Goal: Task Accomplishment & Management: Manage account settings

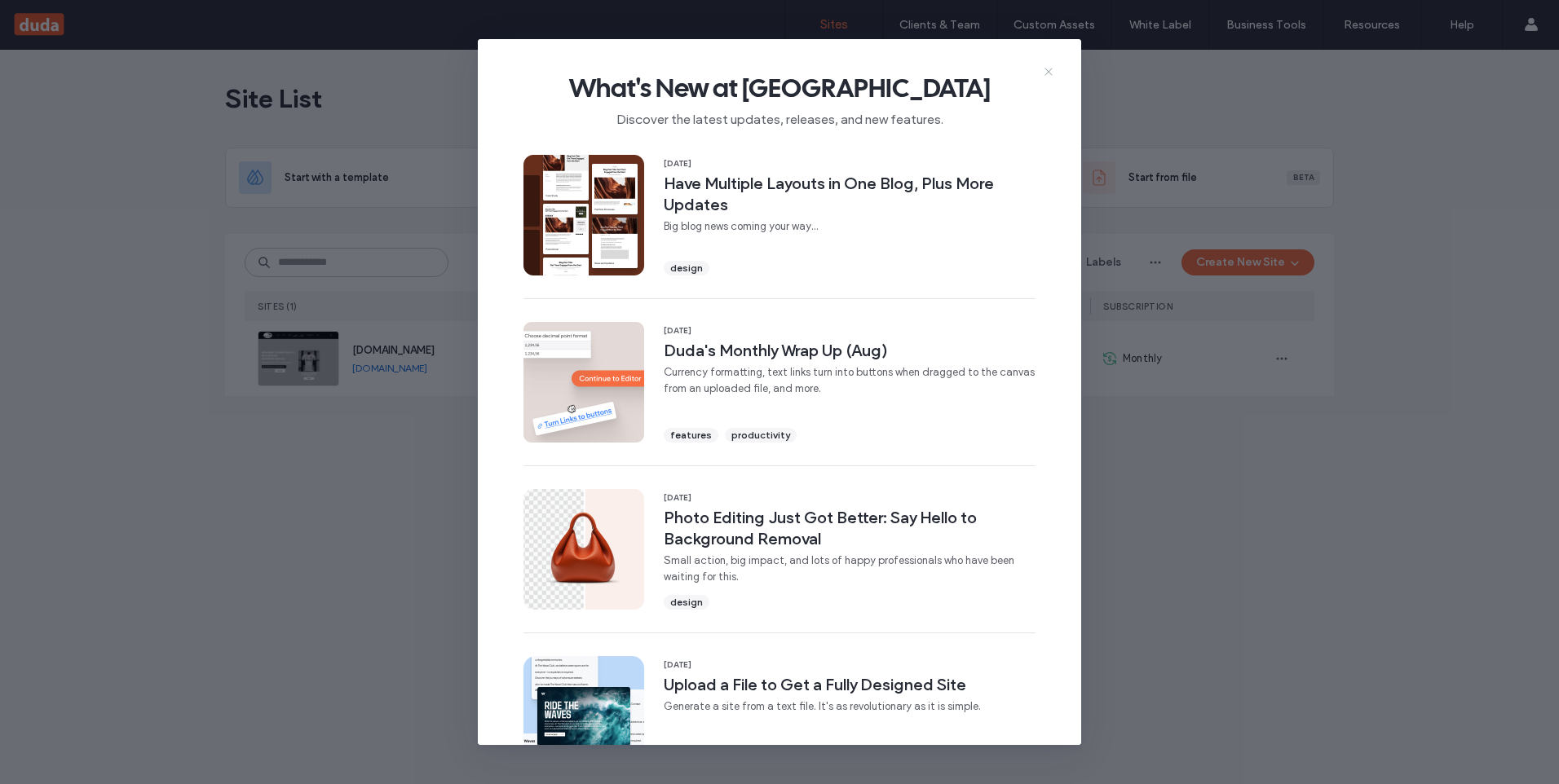
click at [1046, 67] on icon at bounding box center [1048, 71] width 13 height 13
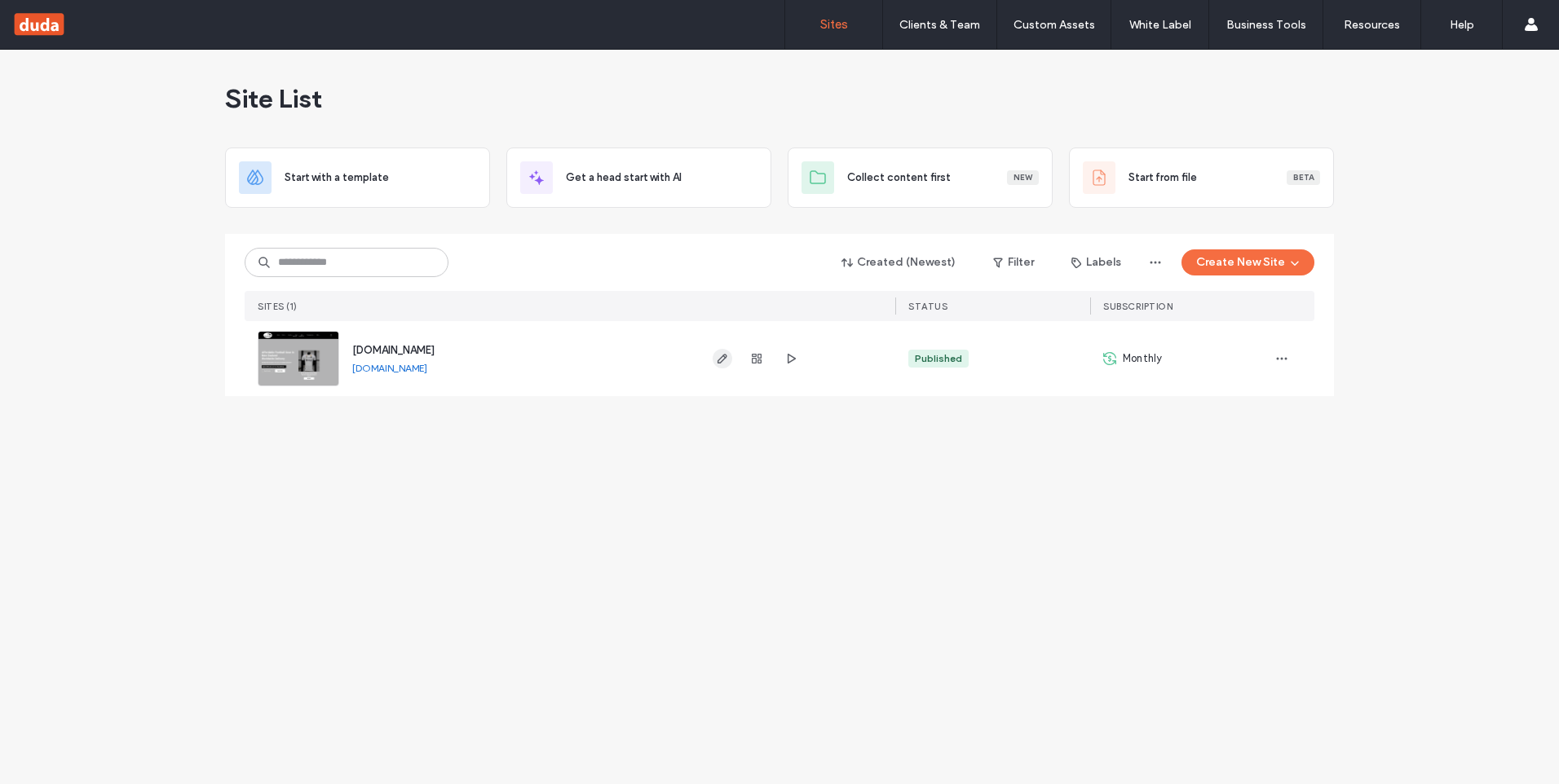
click at [722, 357] on use "button" at bounding box center [722, 359] width 10 height 10
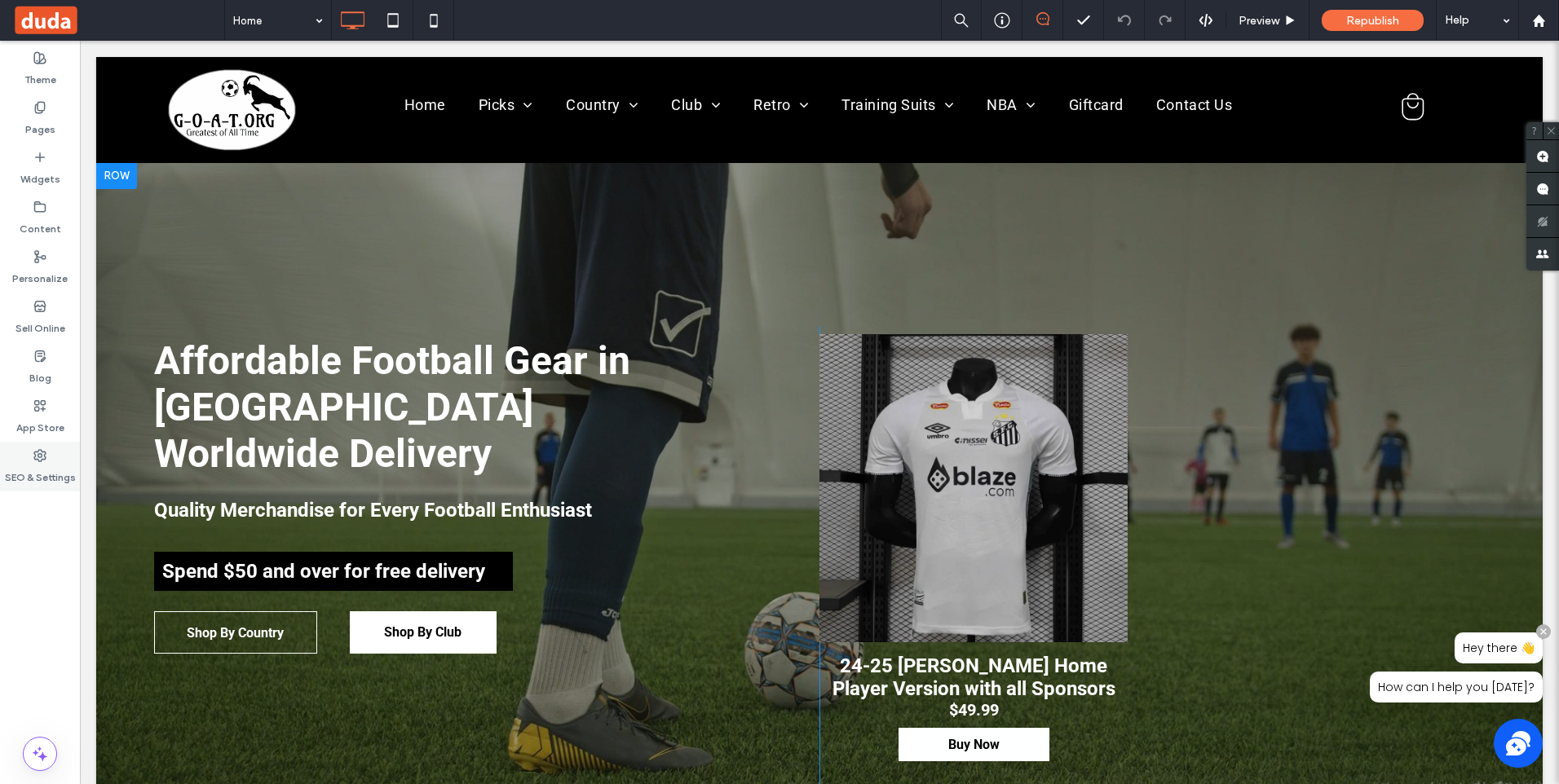
click at [43, 464] on label "SEO & Settings" at bounding box center [41, 473] width 71 height 23
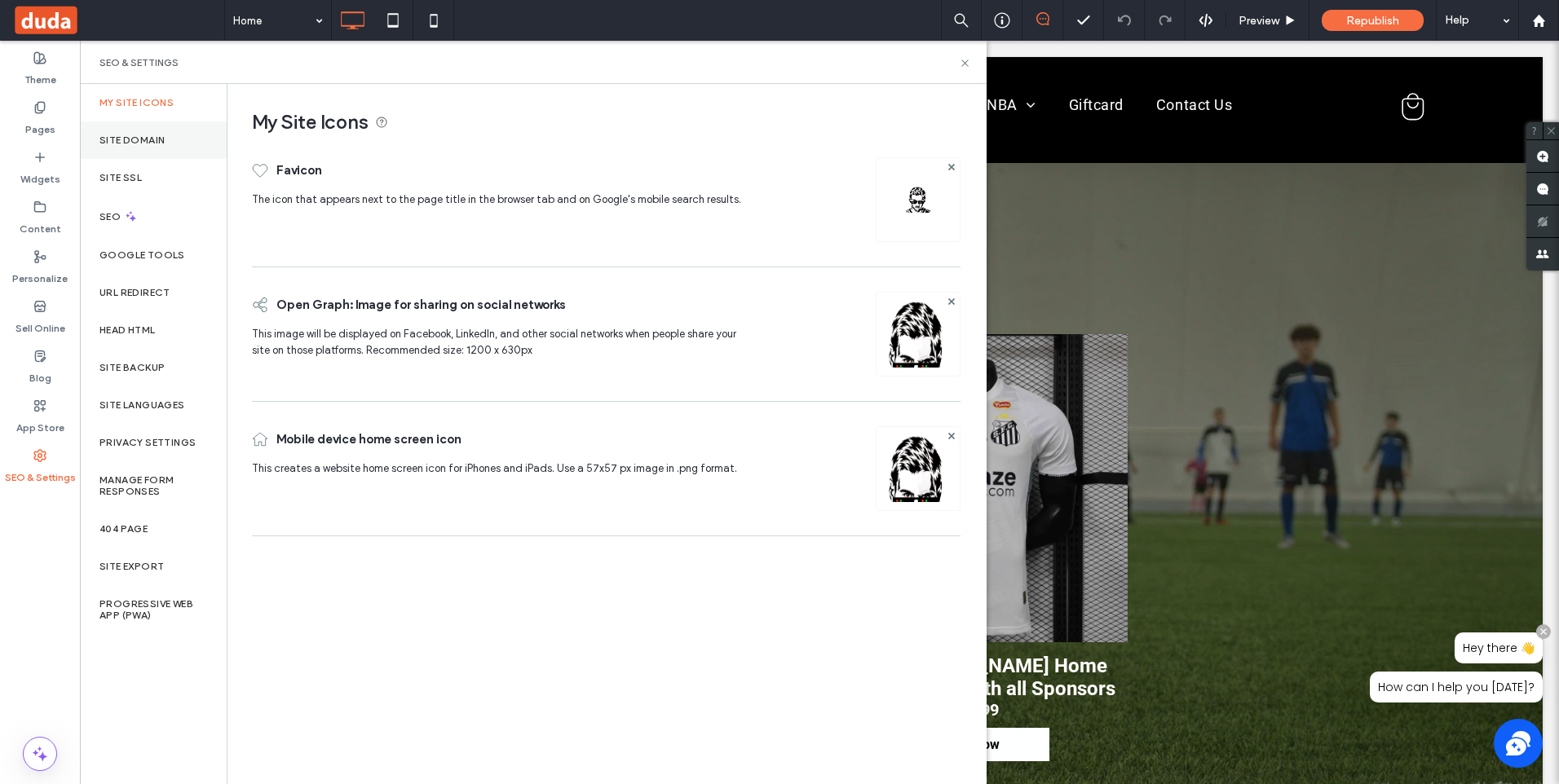
click at [139, 144] on label "Site Domain" at bounding box center [132, 140] width 65 height 12
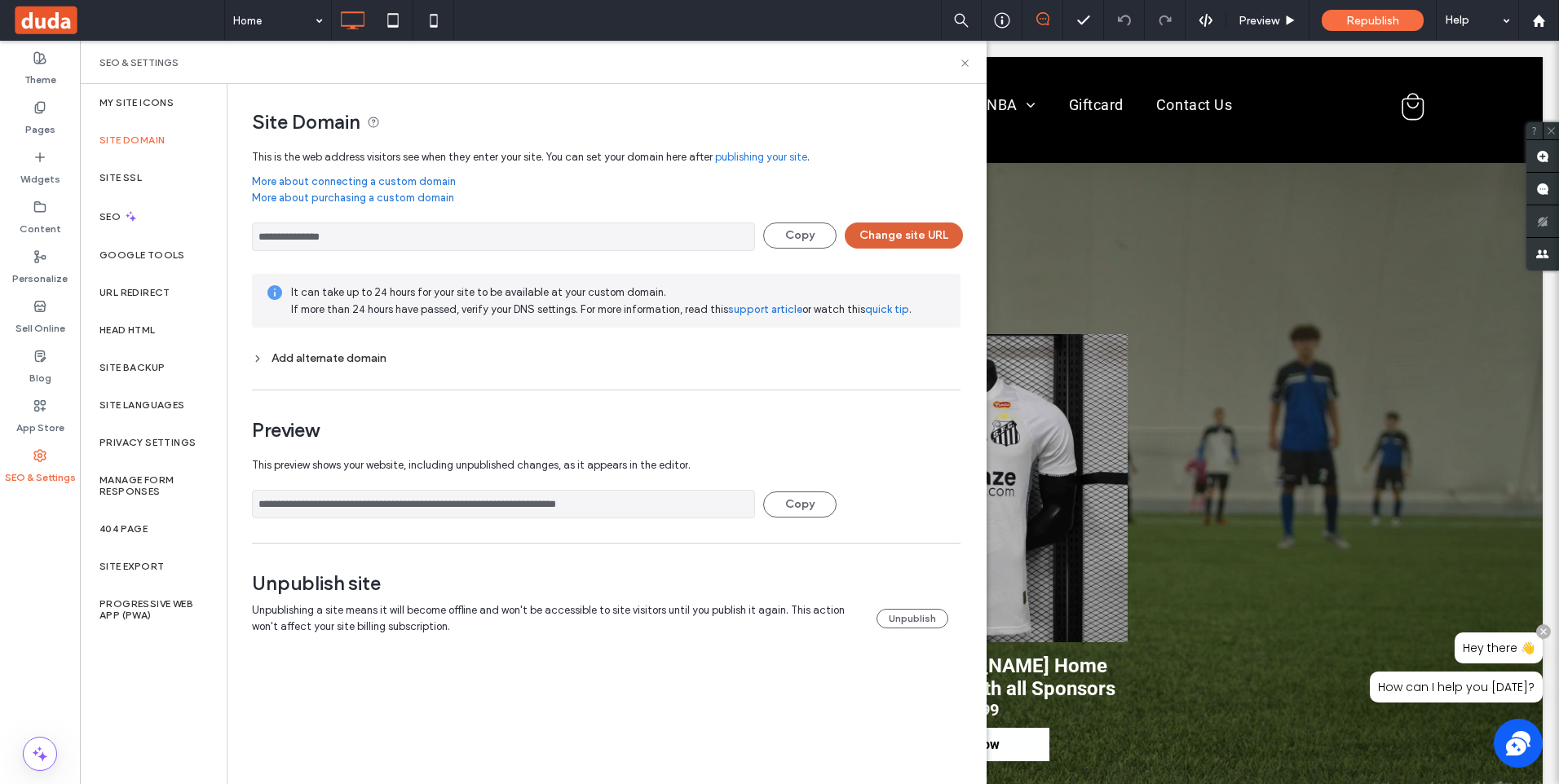
click at [931, 237] on button "Change site URL" at bounding box center [904, 235] width 118 height 26
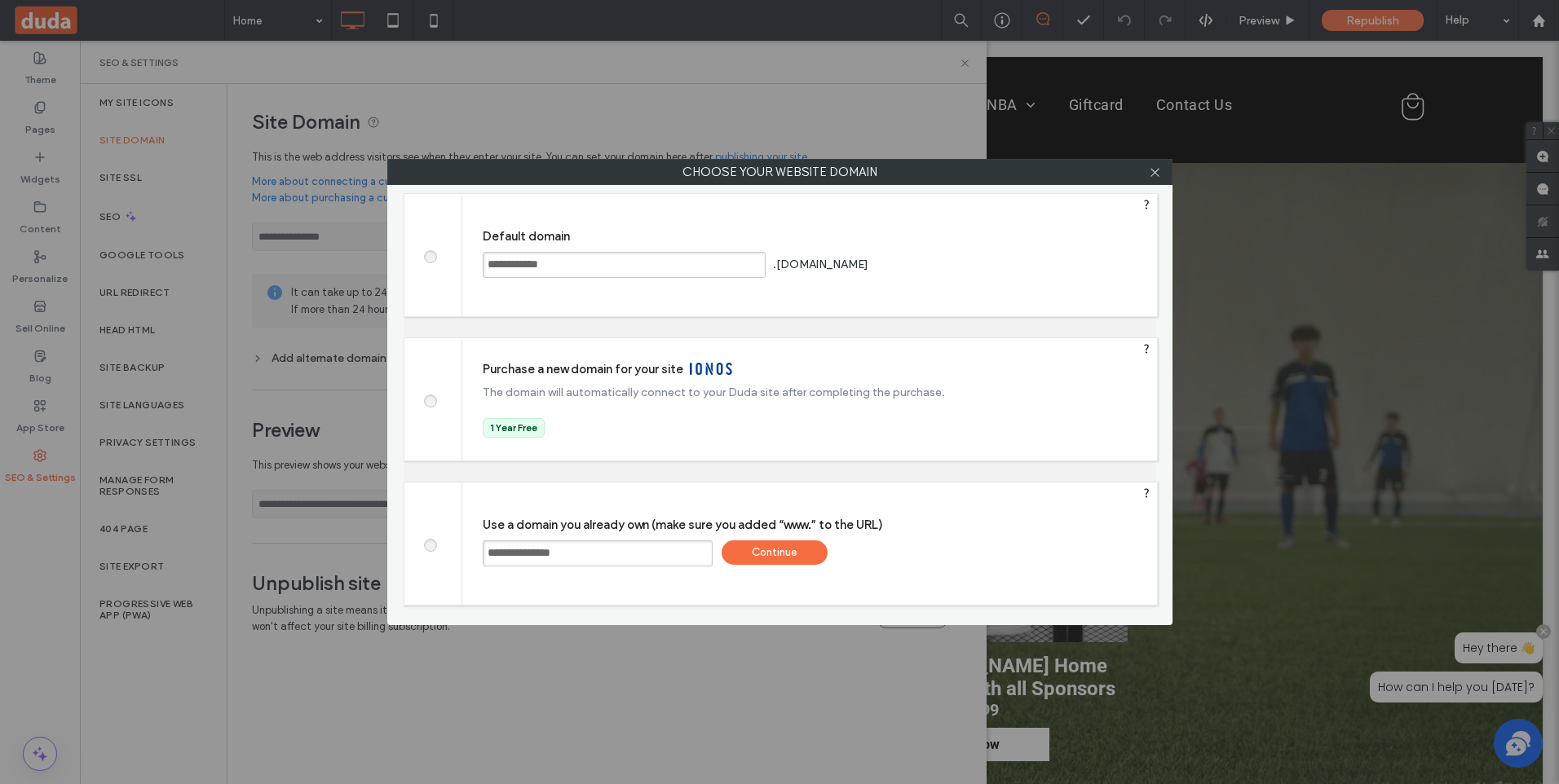
click at [773, 546] on div "Continue" at bounding box center [774, 553] width 106 height 24
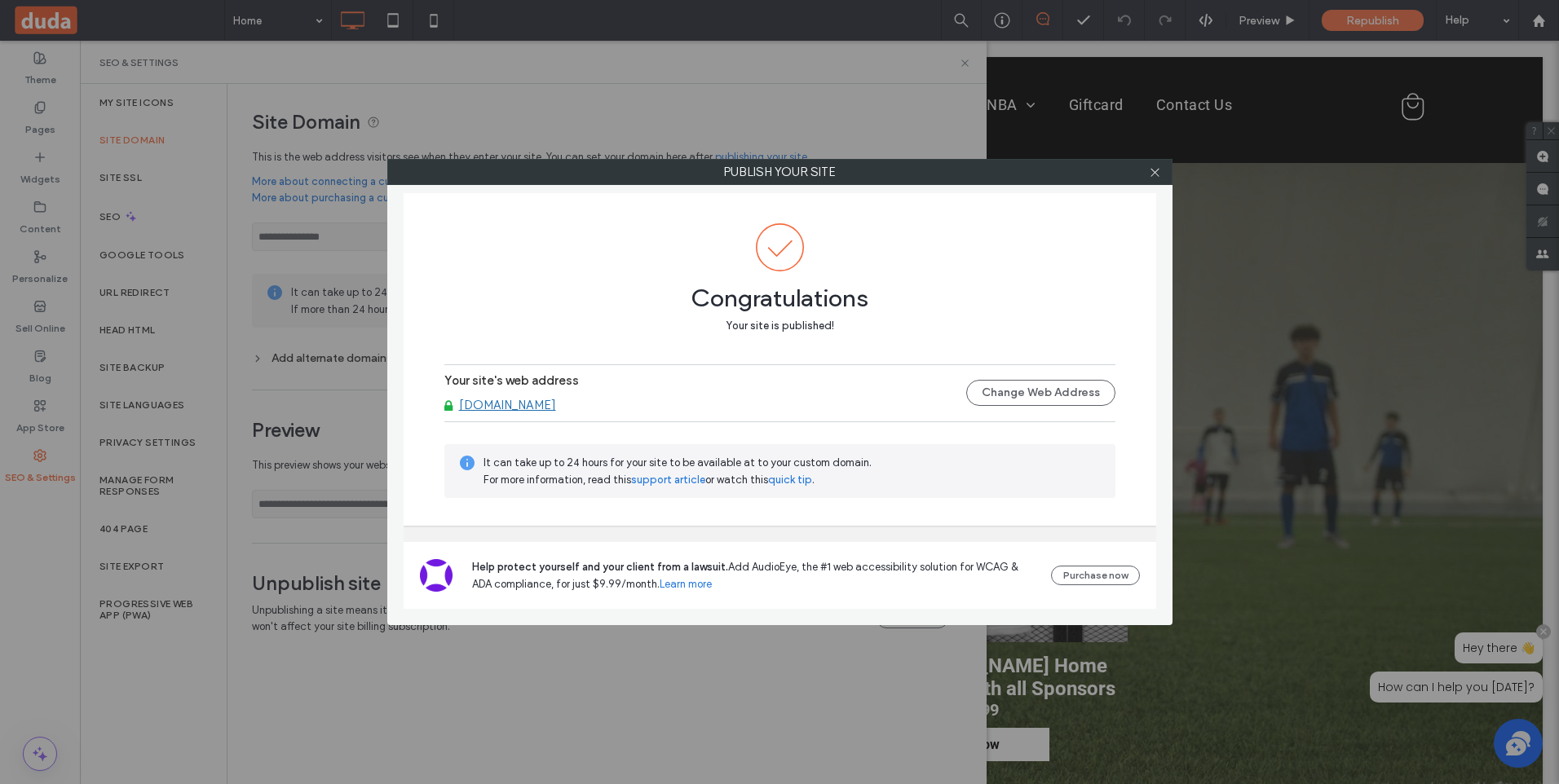
click at [514, 408] on link "[DOMAIN_NAME]" at bounding box center [507, 405] width 97 height 14
click at [1151, 168] on icon at bounding box center [1155, 172] width 12 height 12
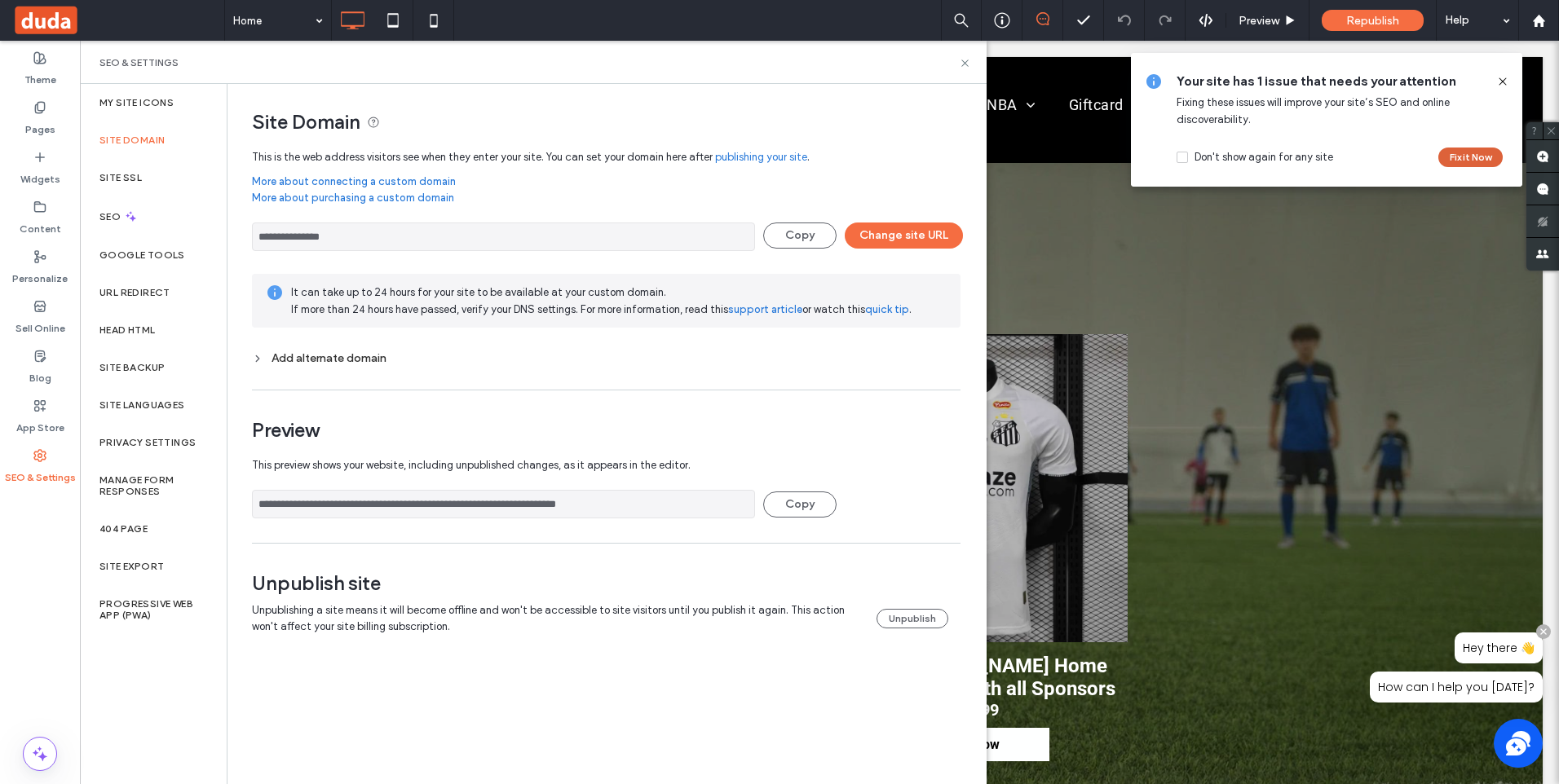
click at [1472, 151] on button "Fix it Now" at bounding box center [1470, 157] width 64 height 19
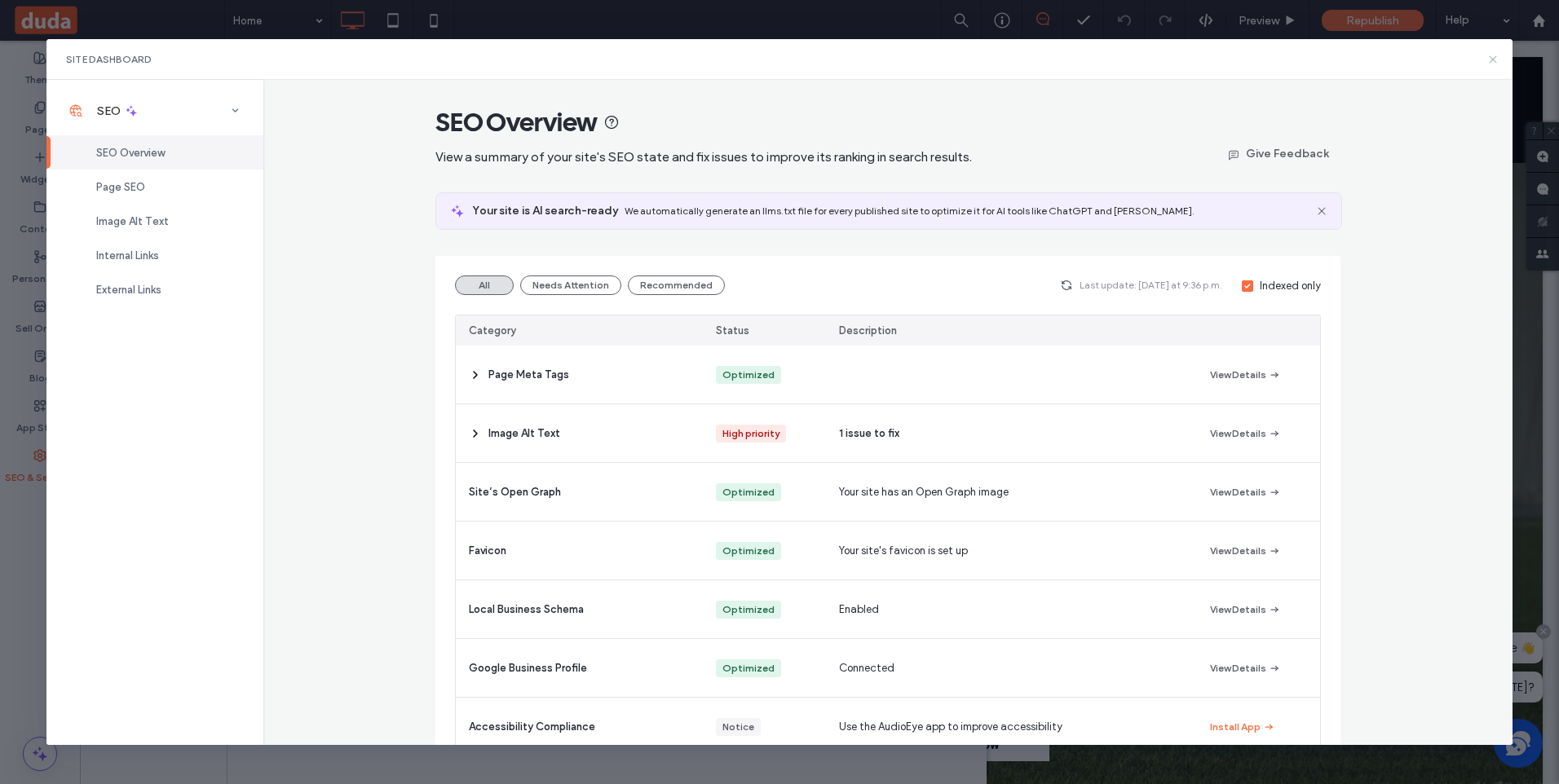
click at [1488, 56] on icon at bounding box center [1492, 59] width 13 height 13
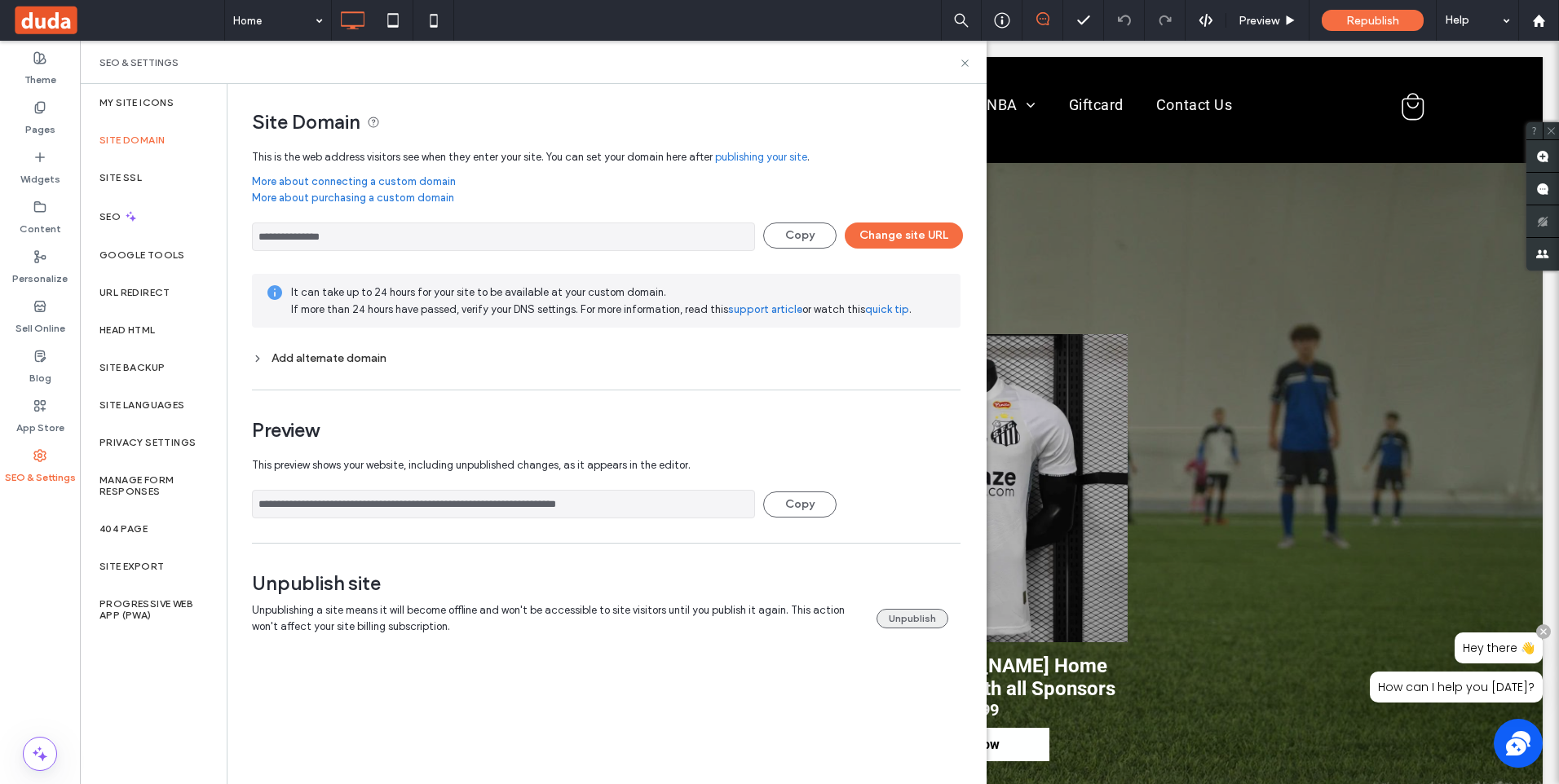
click at [902, 617] on button "Unpublish" at bounding box center [912, 618] width 72 height 19
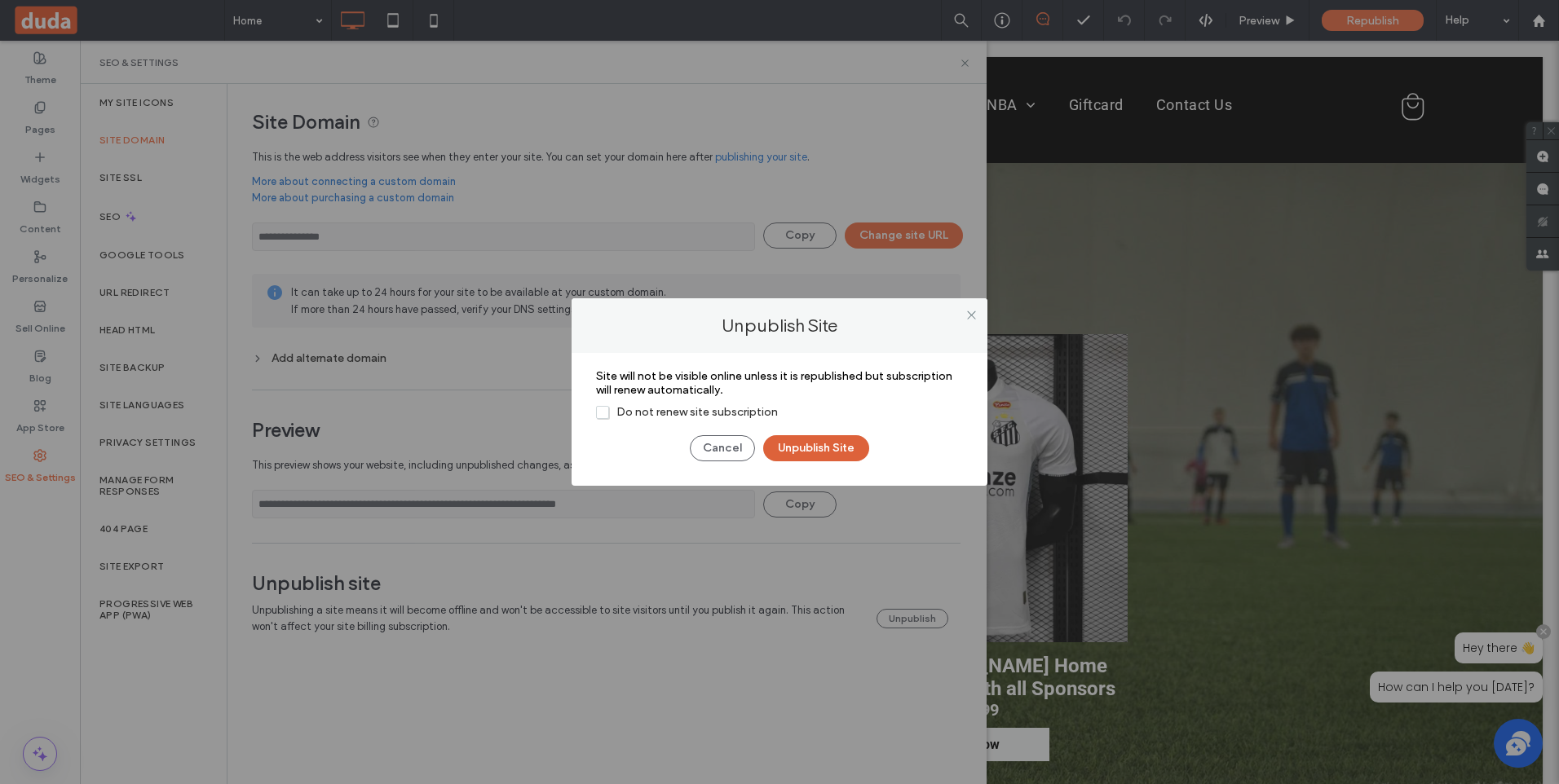
click at [843, 449] on button "Unpublish Site" at bounding box center [815, 448] width 106 height 26
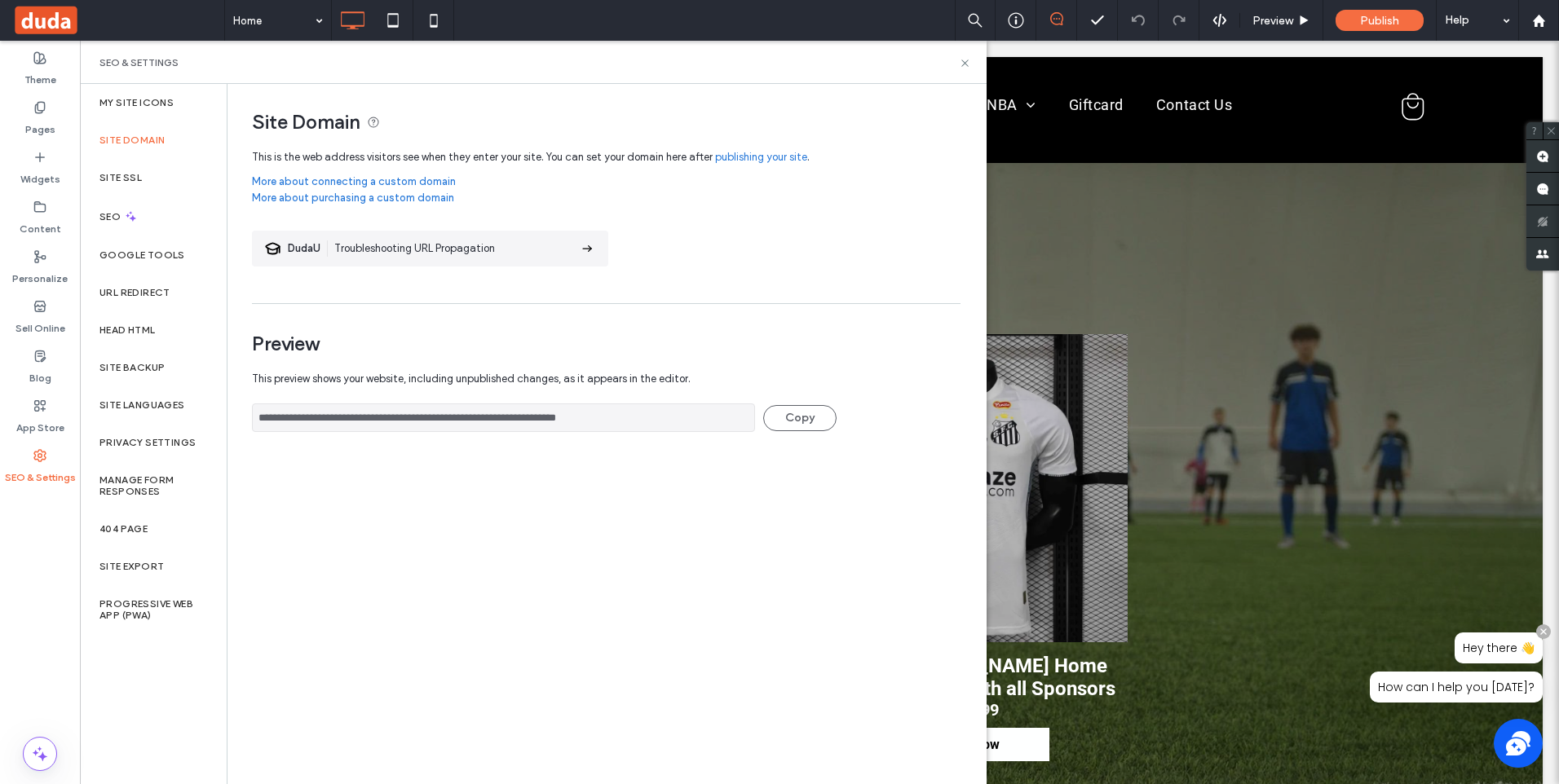
click at [766, 160] on link "publishing your site" at bounding box center [760, 157] width 92 height 16
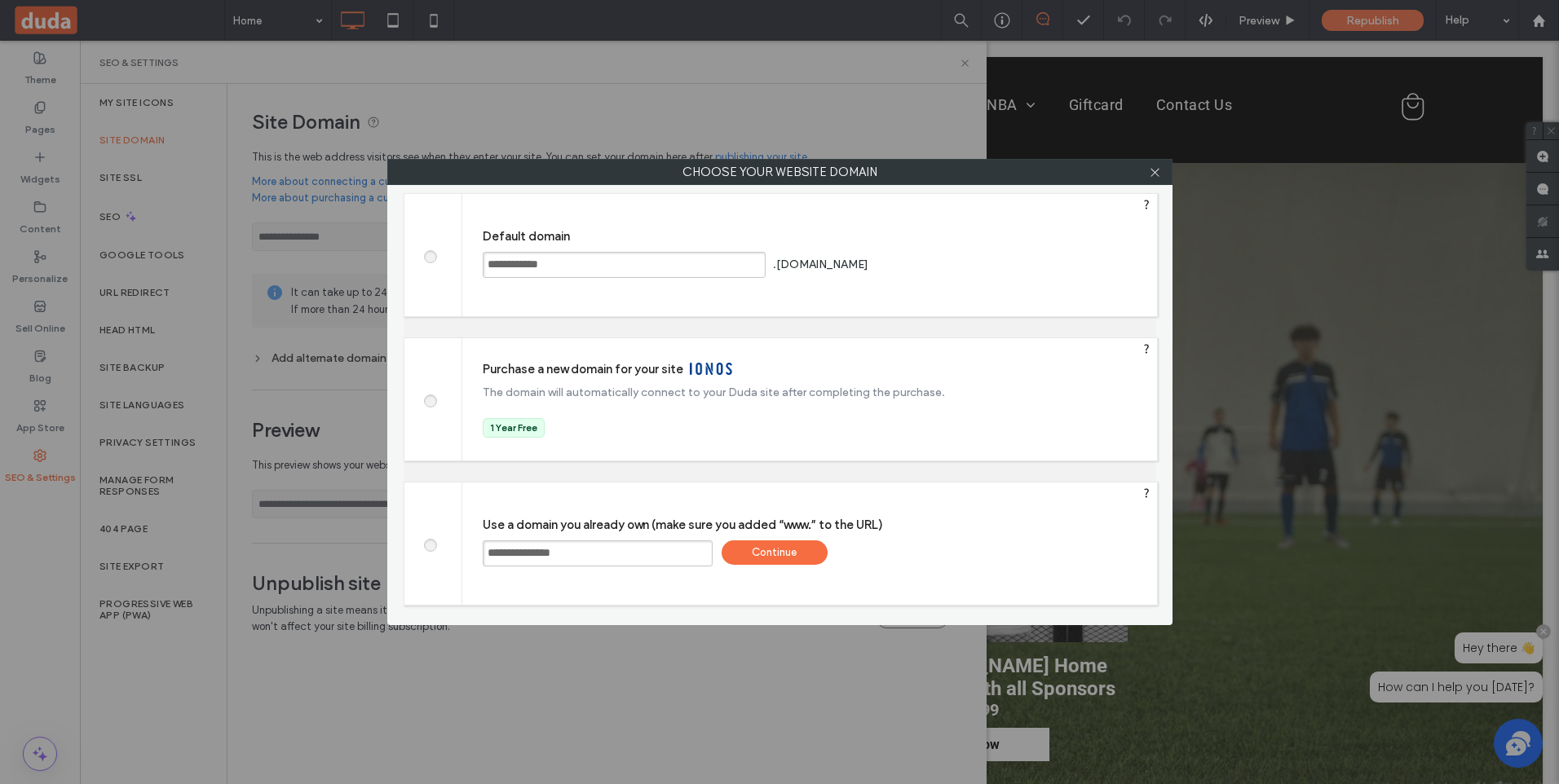
click at [429, 402] on span at bounding box center [429, 399] width 0 height 12
click at [1013, 390] on div "Save" at bounding box center [1007, 393] width 106 height 24
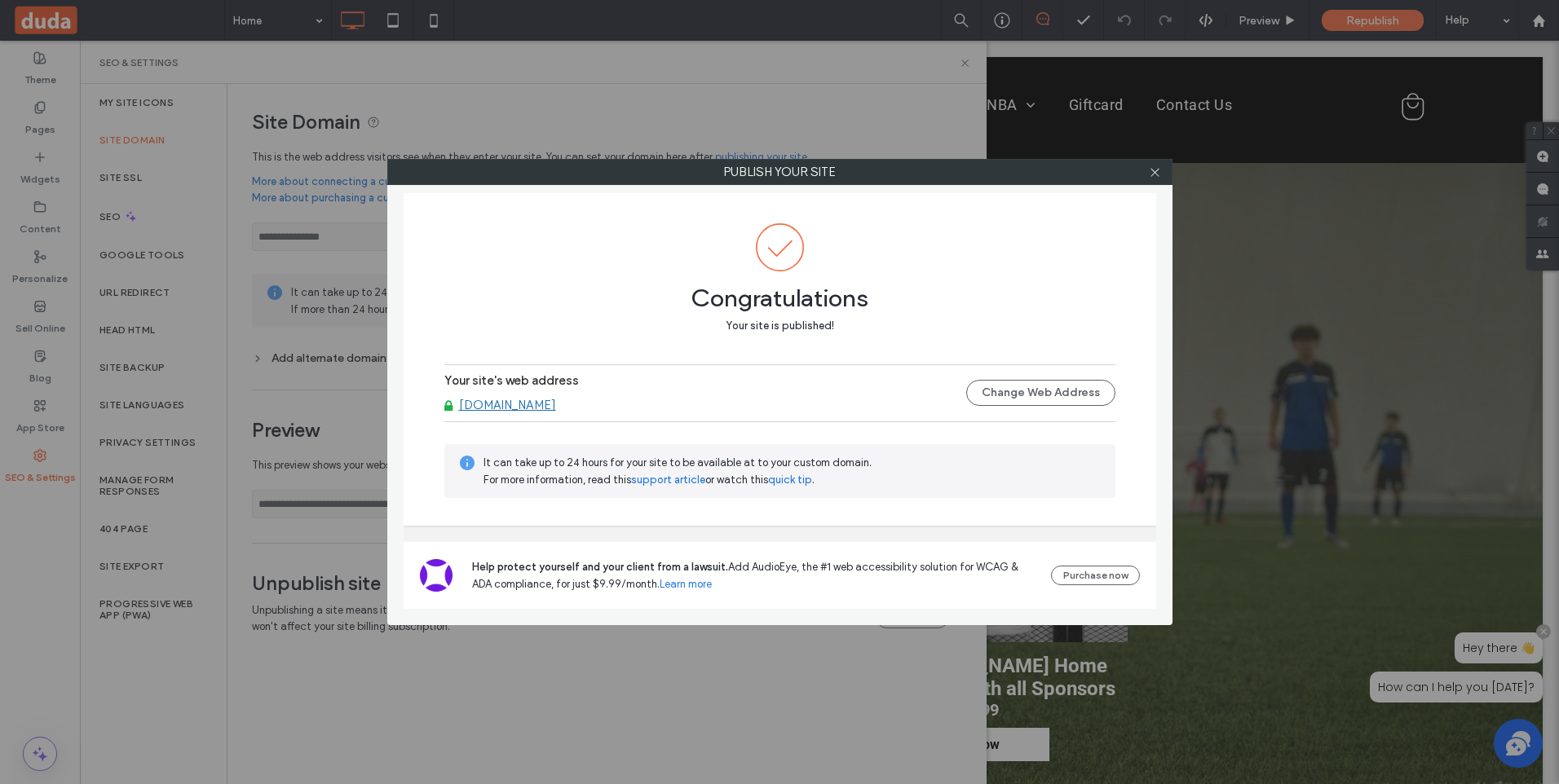
click at [503, 403] on link "[DOMAIN_NAME]" at bounding box center [507, 405] width 97 height 14
click at [1054, 394] on button "Change Web Address" at bounding box center [1040, 393] width 150 height 26
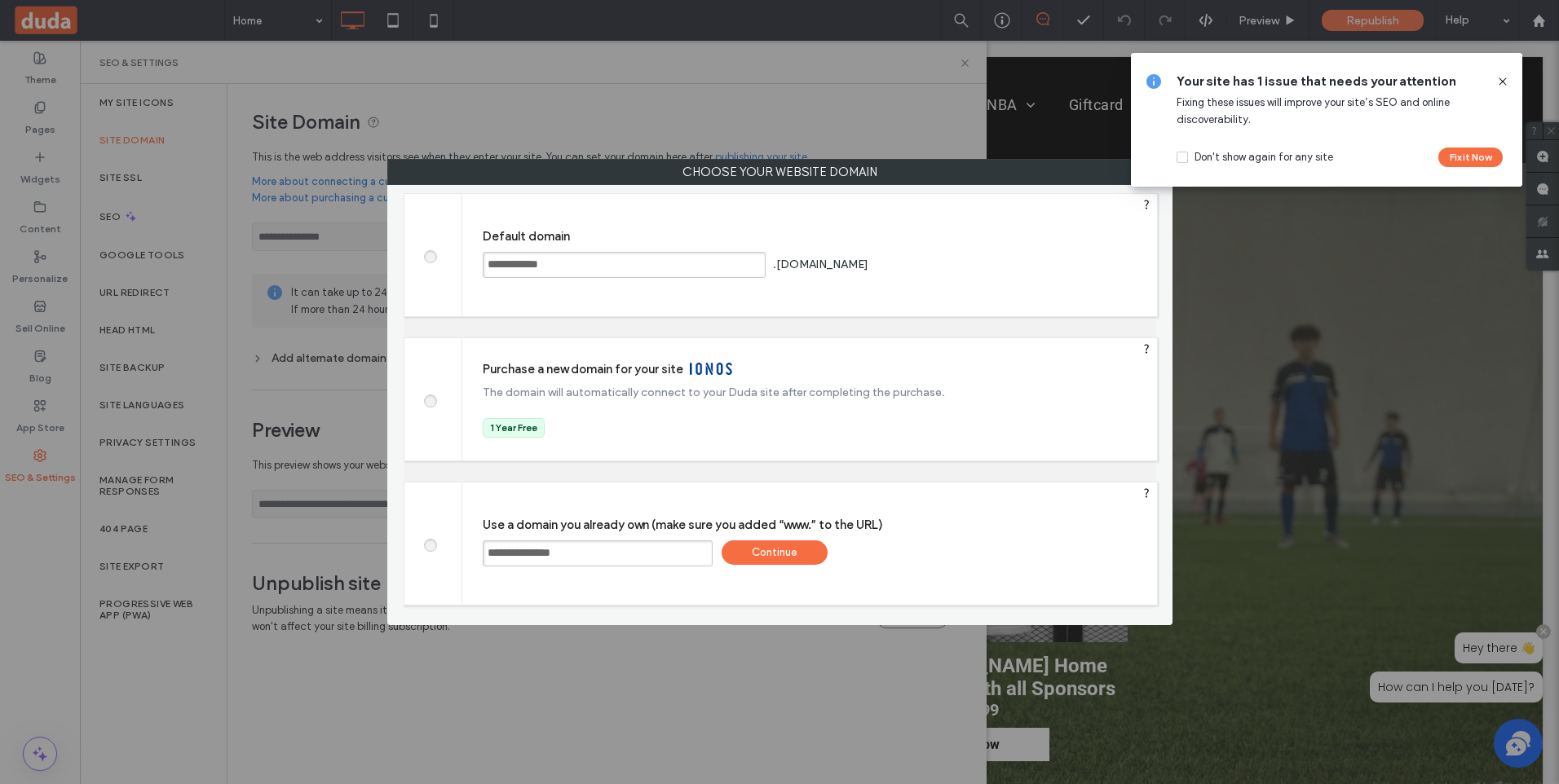
click at [1497, 83] on icon at bounding box center [1502, 81] width 13 height 13
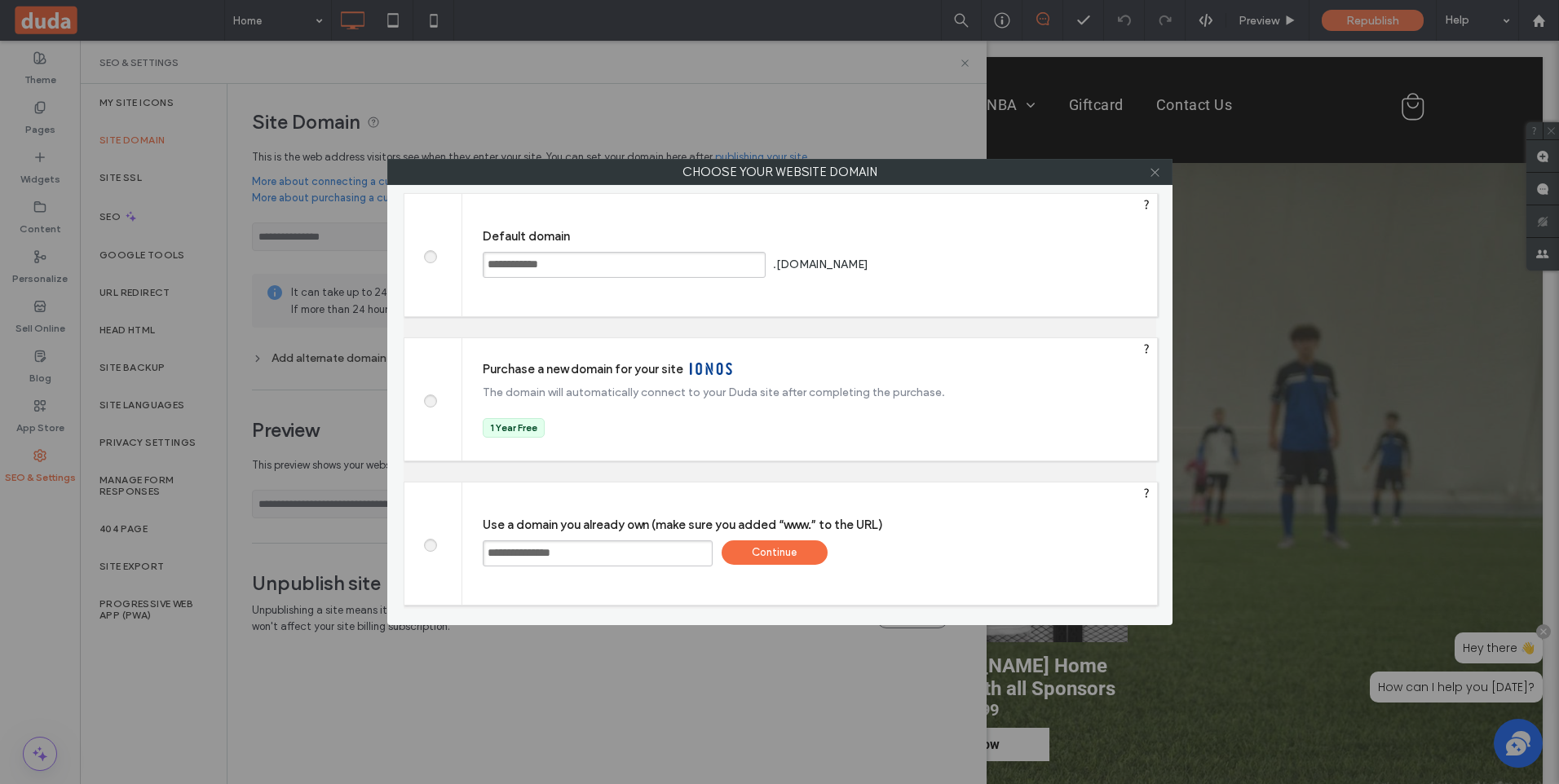
click at [1150, 167] on icon at bounding box center [1155, 172] width 12 height 12
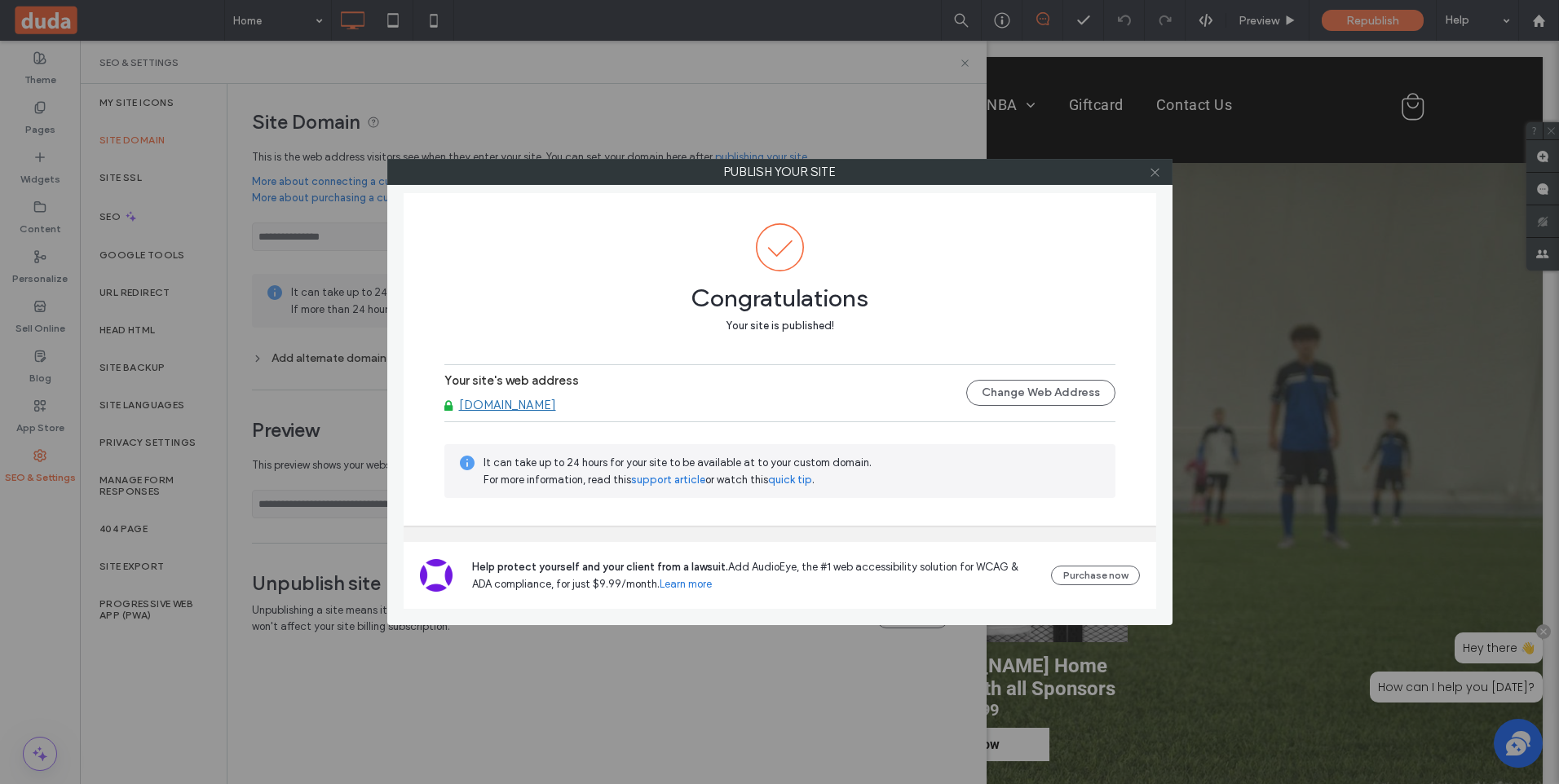
click at [1158, 171] on icon at bounding box center [1155, 172] width 12 height 12
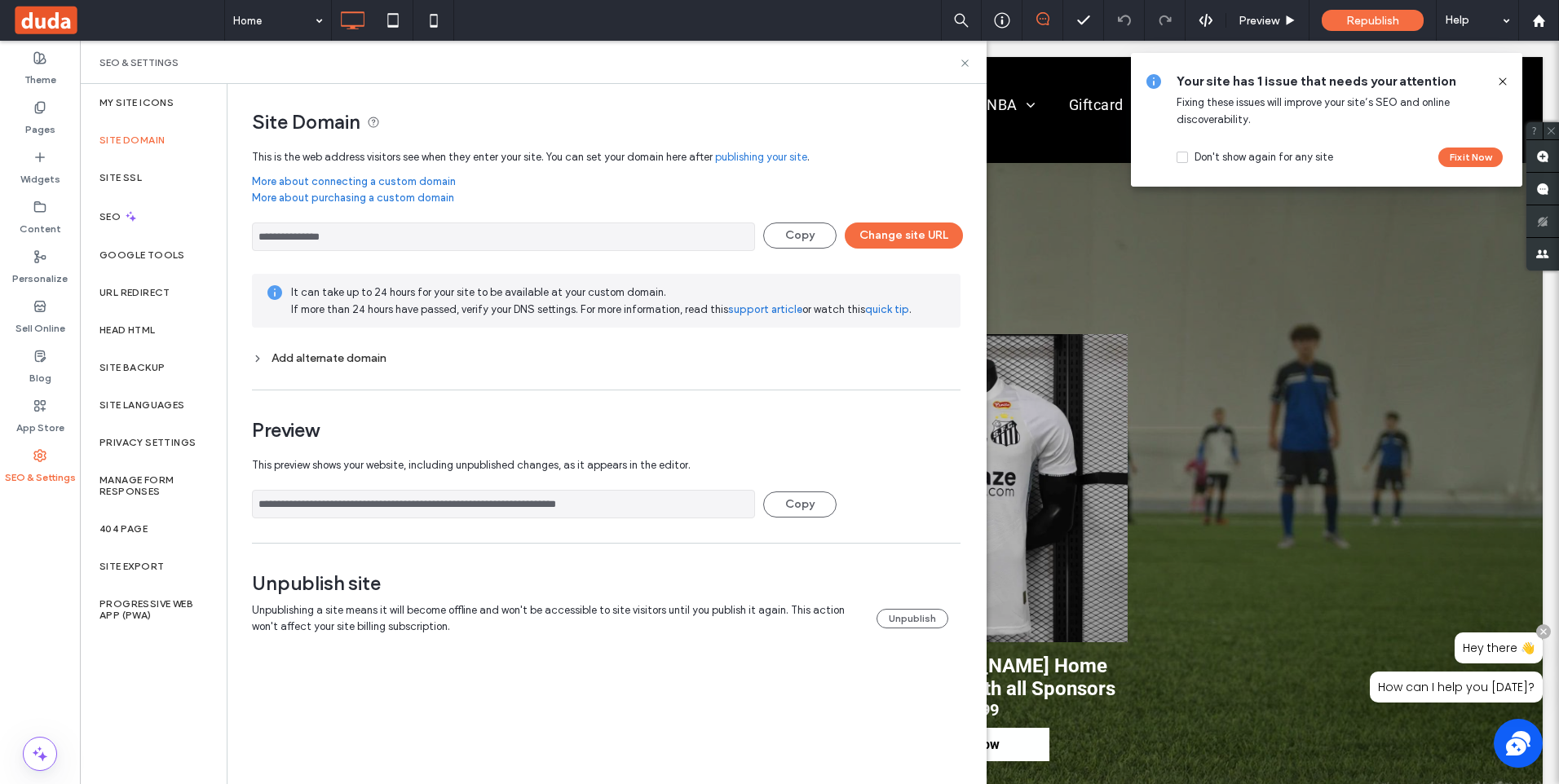
click at [1507, 79] on icon at bounding box center [1502, 81] width 13 height 13
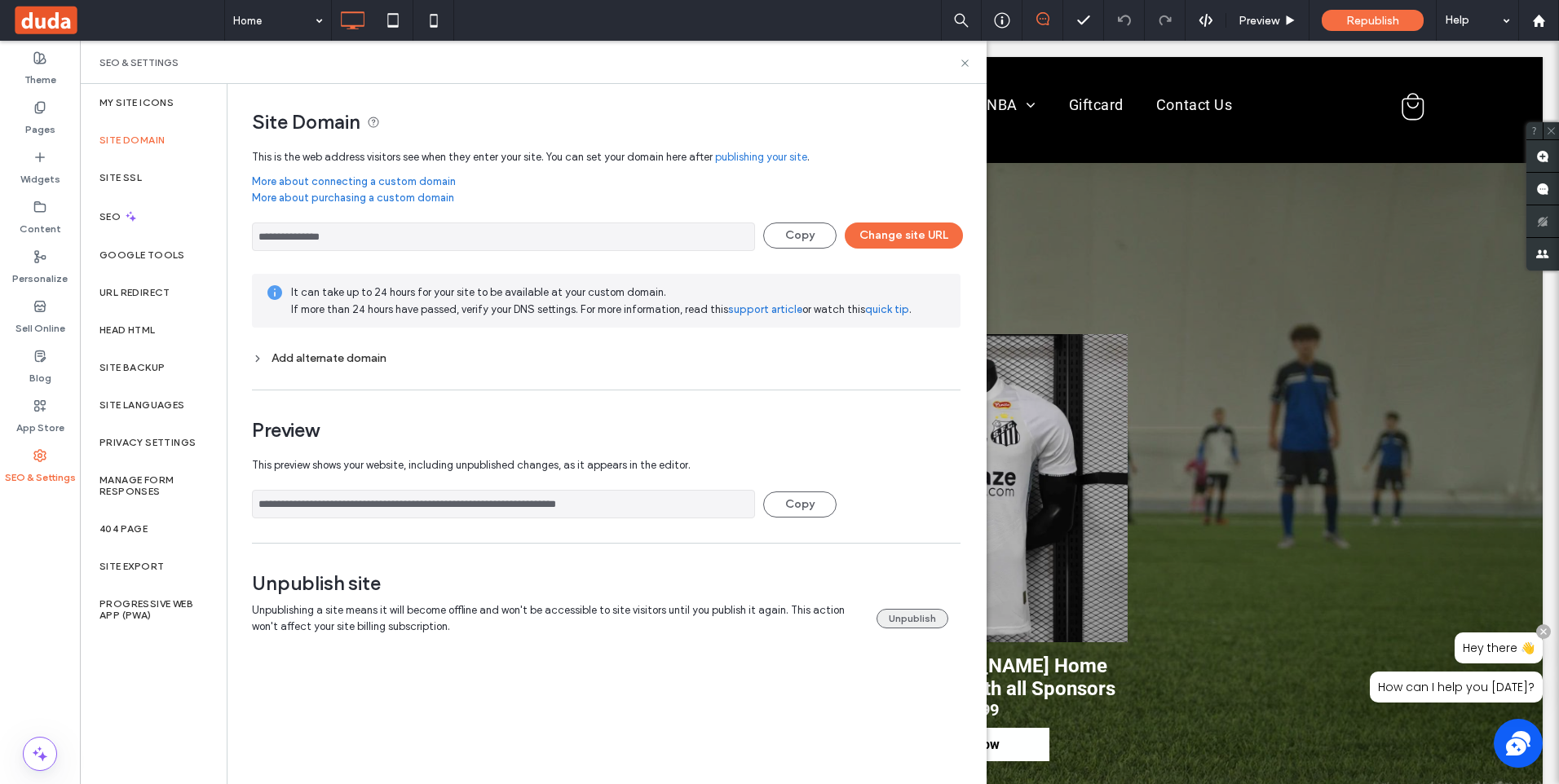
click at [900, 617] on button "Unpublish" at bounding box center [912, 618] width 72 height 19
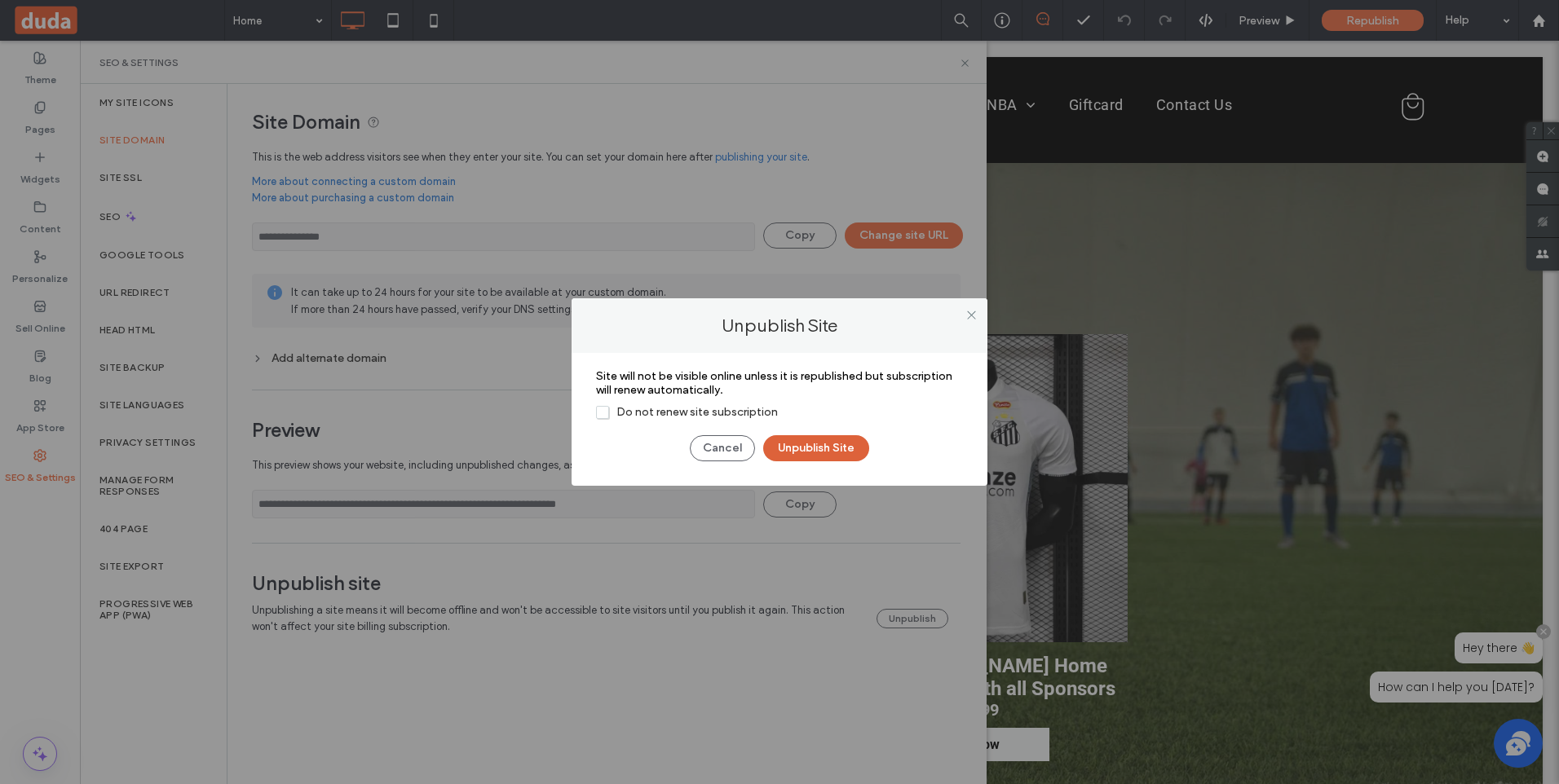
click at [818, 444] on button "Unpublish Site" at bounding box center [815, 448] width 106 height 26
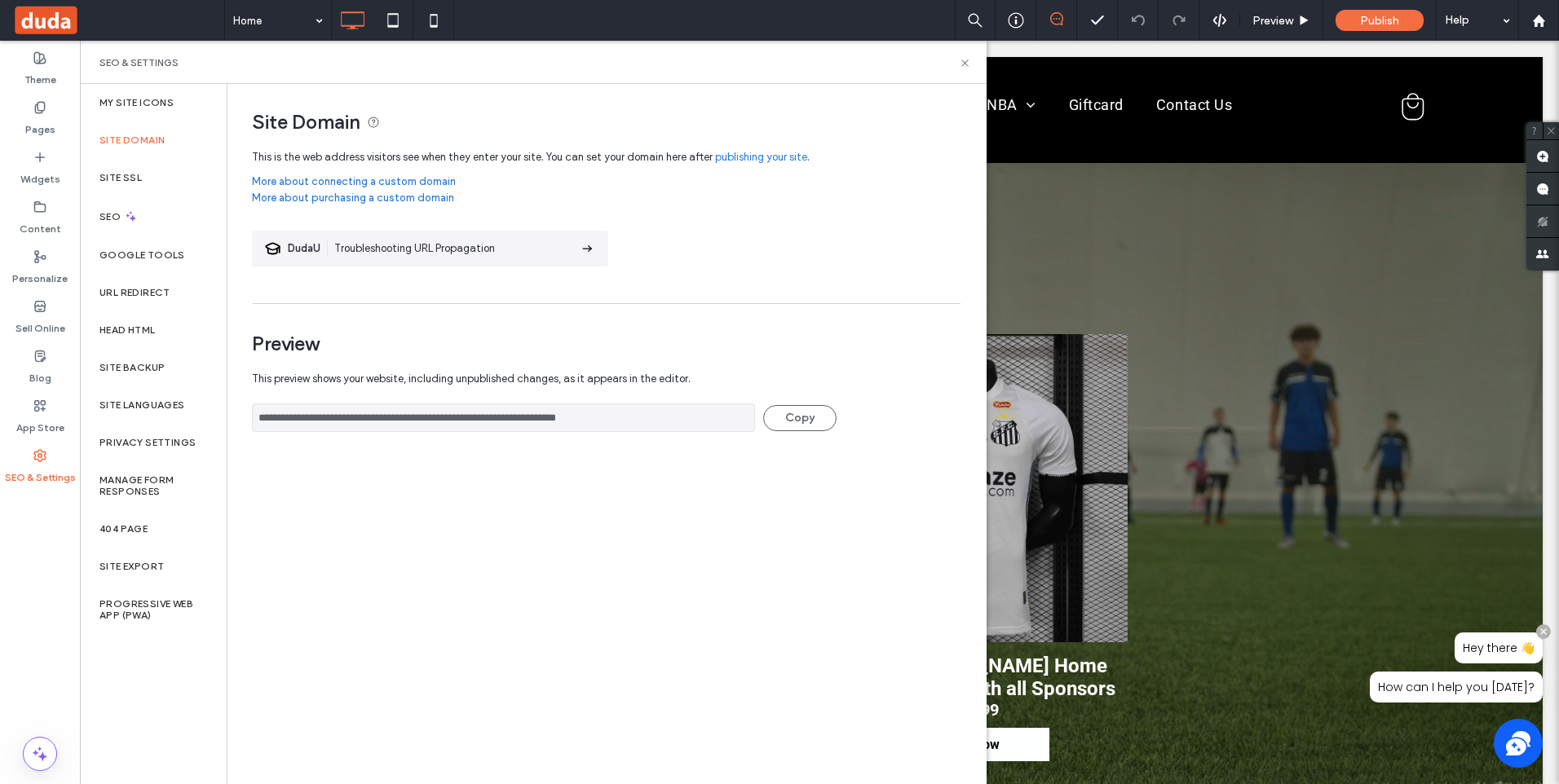
click at [402, 177] on link "More about connecting a custom domain" at bounding box center [606, 182] width 708 height 16
click at [764, 151] on link "publishing your site" at bounding box center [760, 157] width 92 height 16
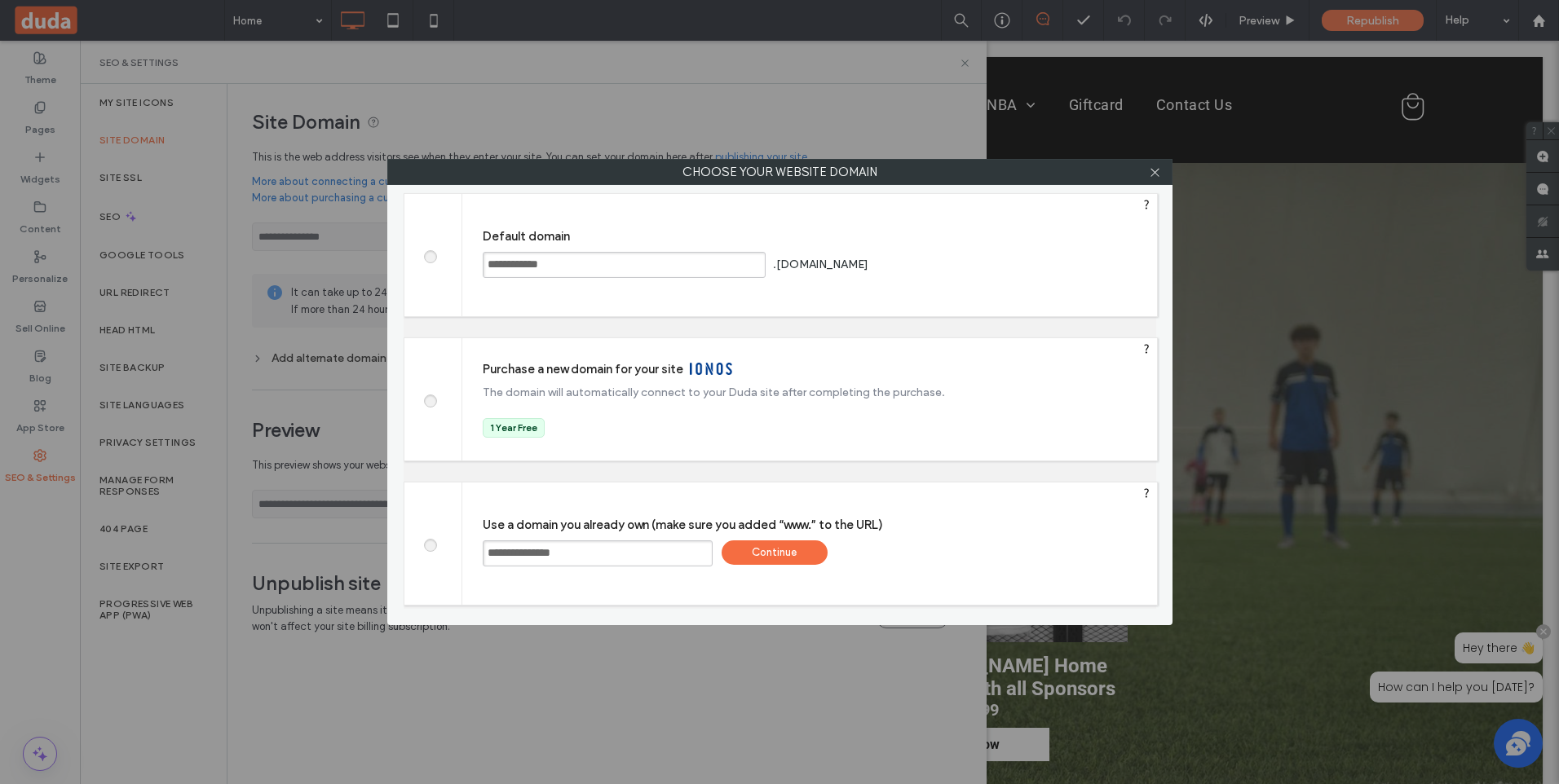
click at [429, 400] on span at bounding box center [429, 399] width 0 height 12
click at [569, 548] on input "**********" at bounding box center [597, 553] width 230 height 26
click at [597, 552] on input "**********" at bounding box center [597, 553] width 230 height 26
click at [429, 398] on span at bounding box center [429, 399] width 0 height 12
click at [1012, 389] on div "Save" at bounding box center [1007, 393] width 106 height 24
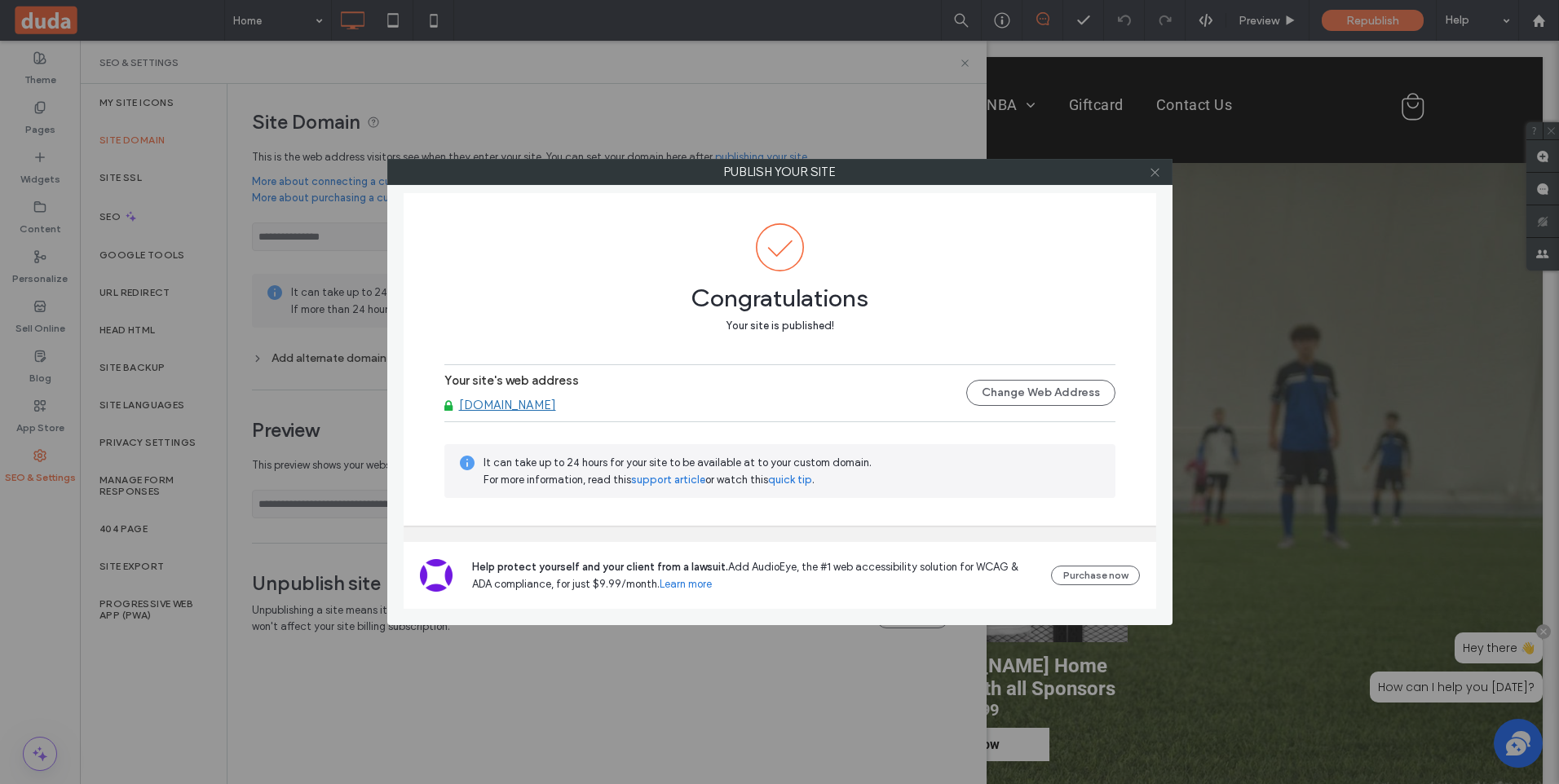
click at [1154, 173] on use at bounding box center [1154, 172] width 8 height 8
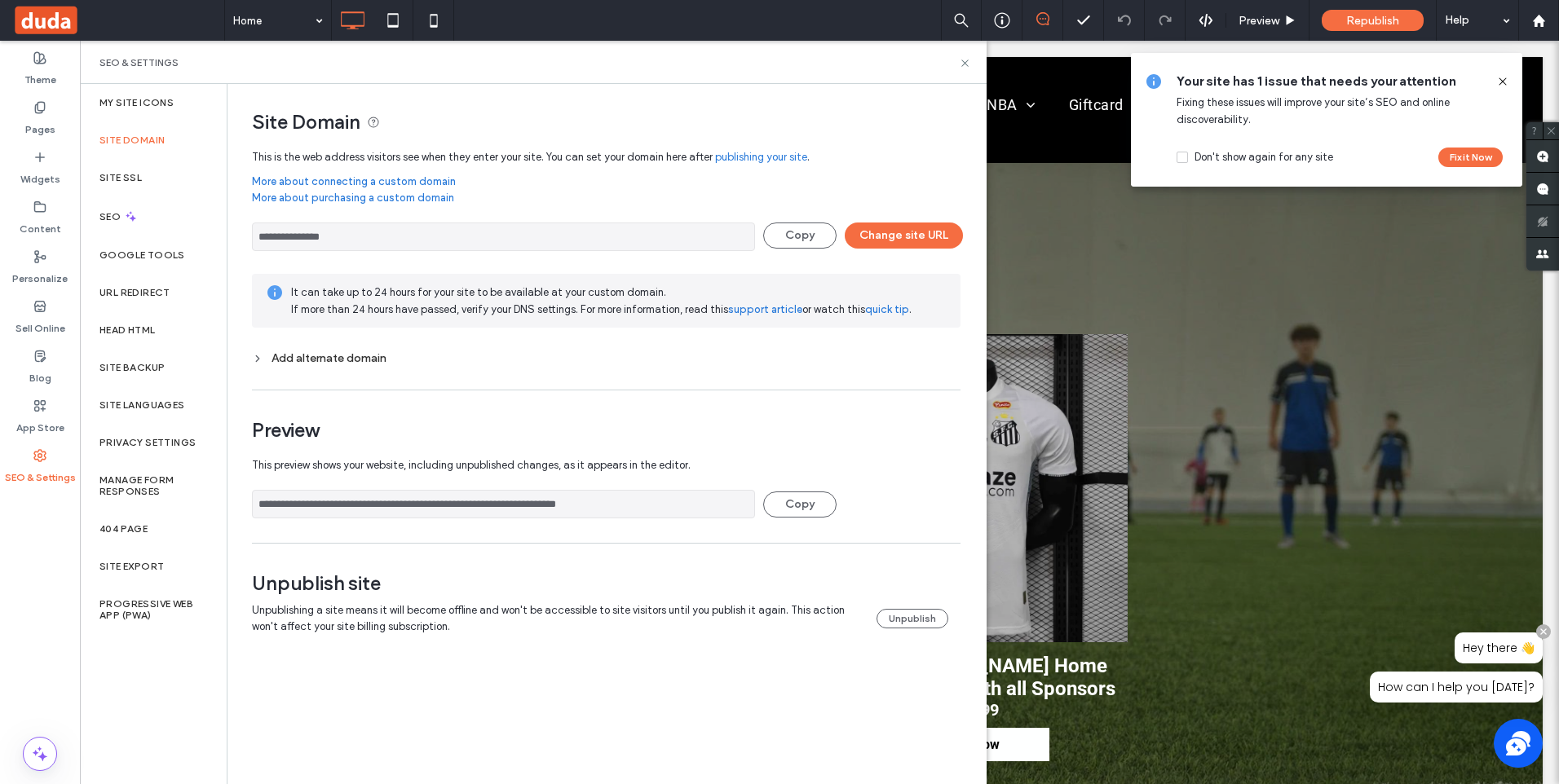
click at [1496, 76] on icon at bounding box center [1502, 81] width 13 height 13
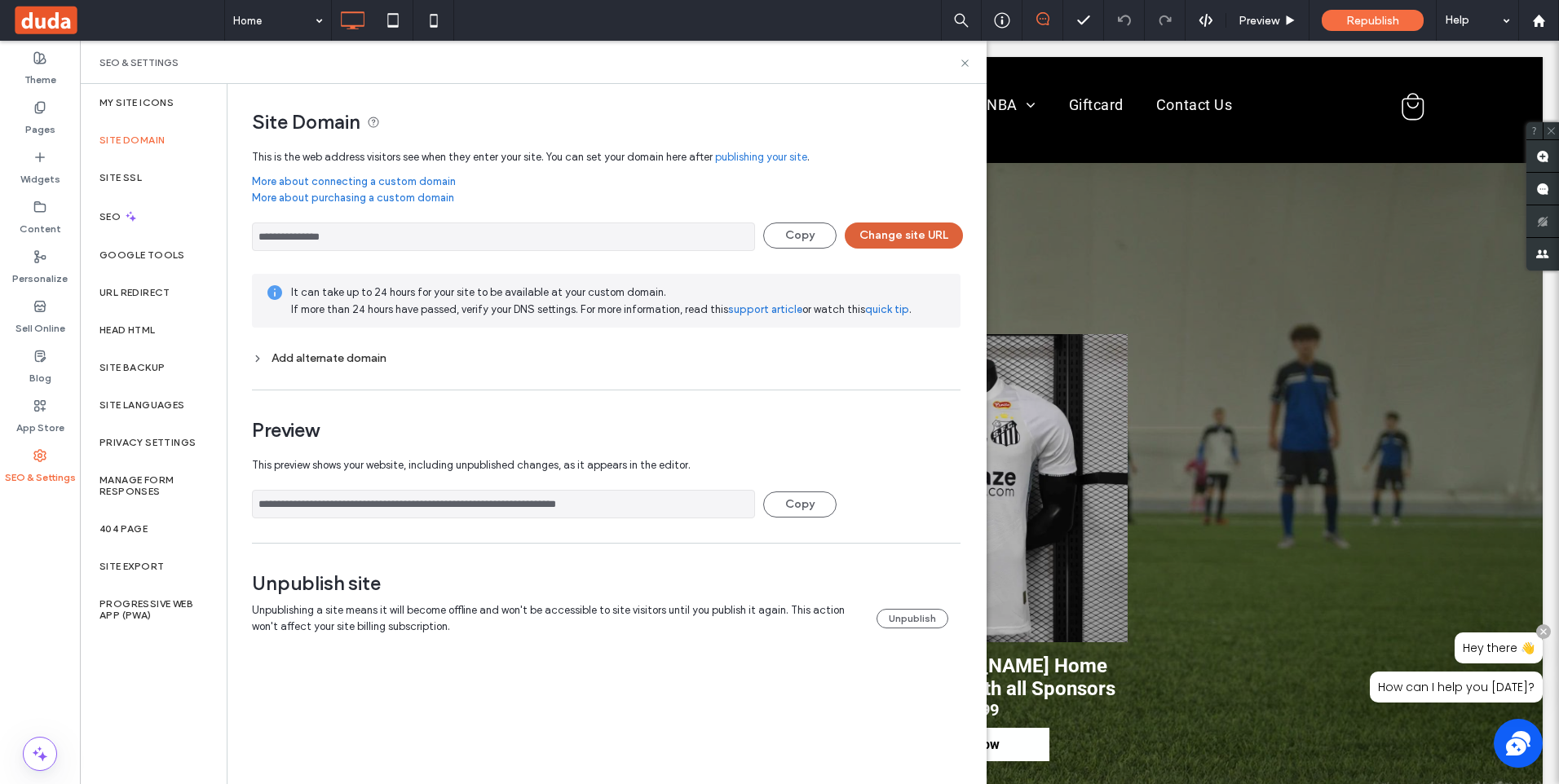
click at [924, 235] on button "Change site URL" at bounding box center [904, 235] width 118 height 26
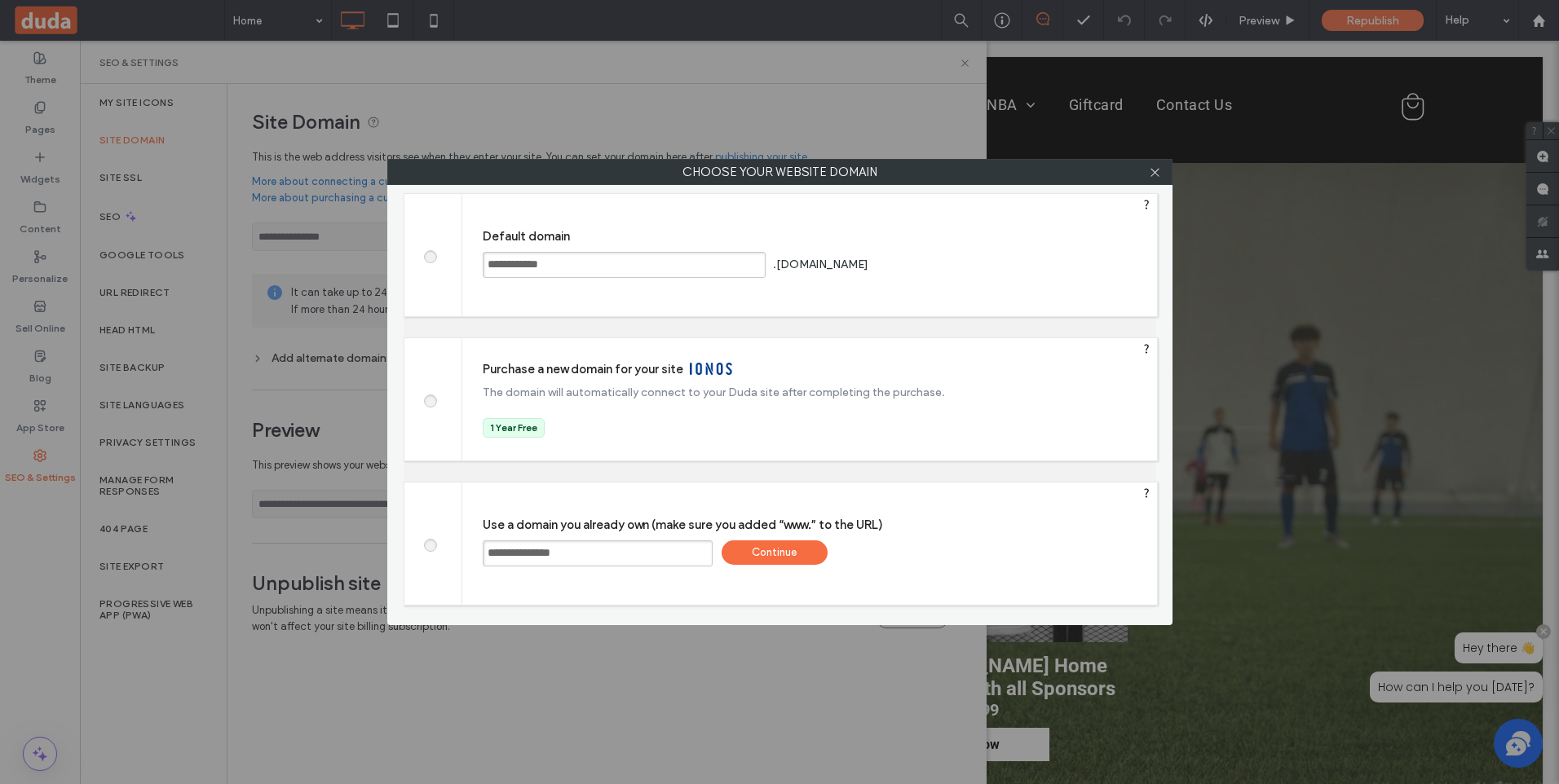
click at [429, 399] on span at bounding box center [429, 399] width 0 height 12
click at [995, 389] on div "Save" at bounding box center [1007, 393] width 106 height 24
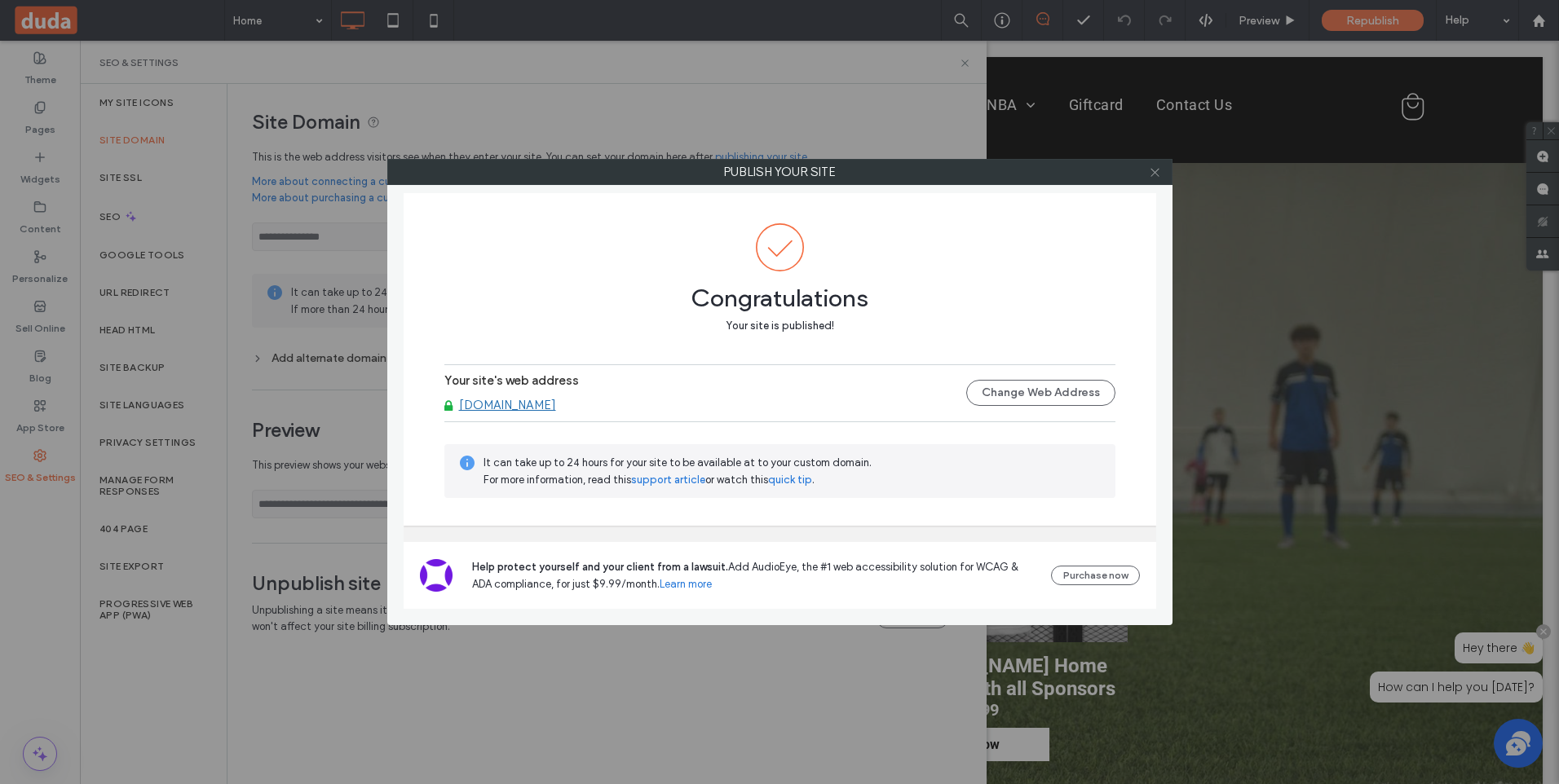
click at [1156, 172] on icon at bounding box center [1155, 172] width 12 height 12
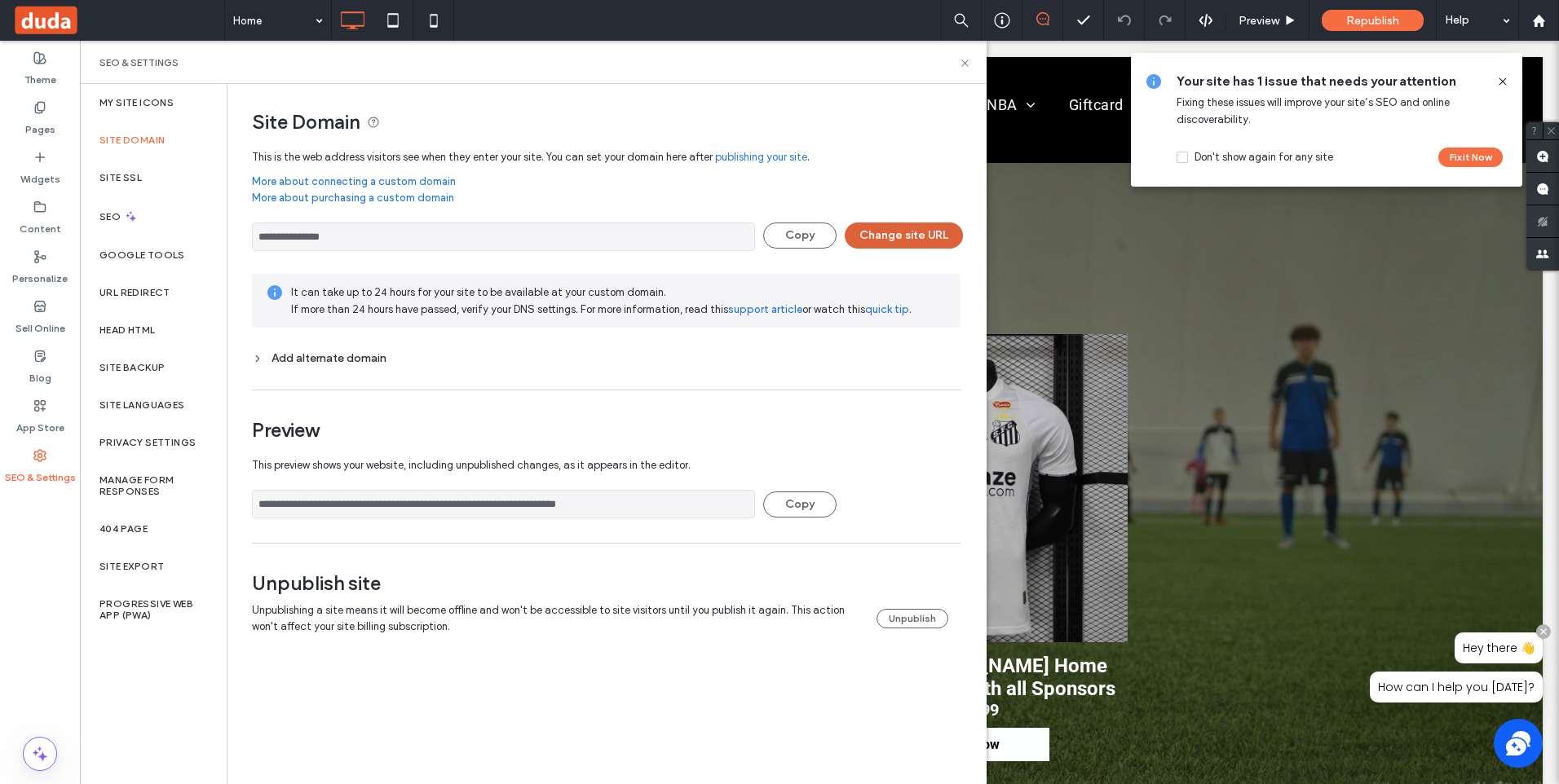
click at [898, 230] on button "Change site URL" at bounding box center [904, 235] width 118 height 26
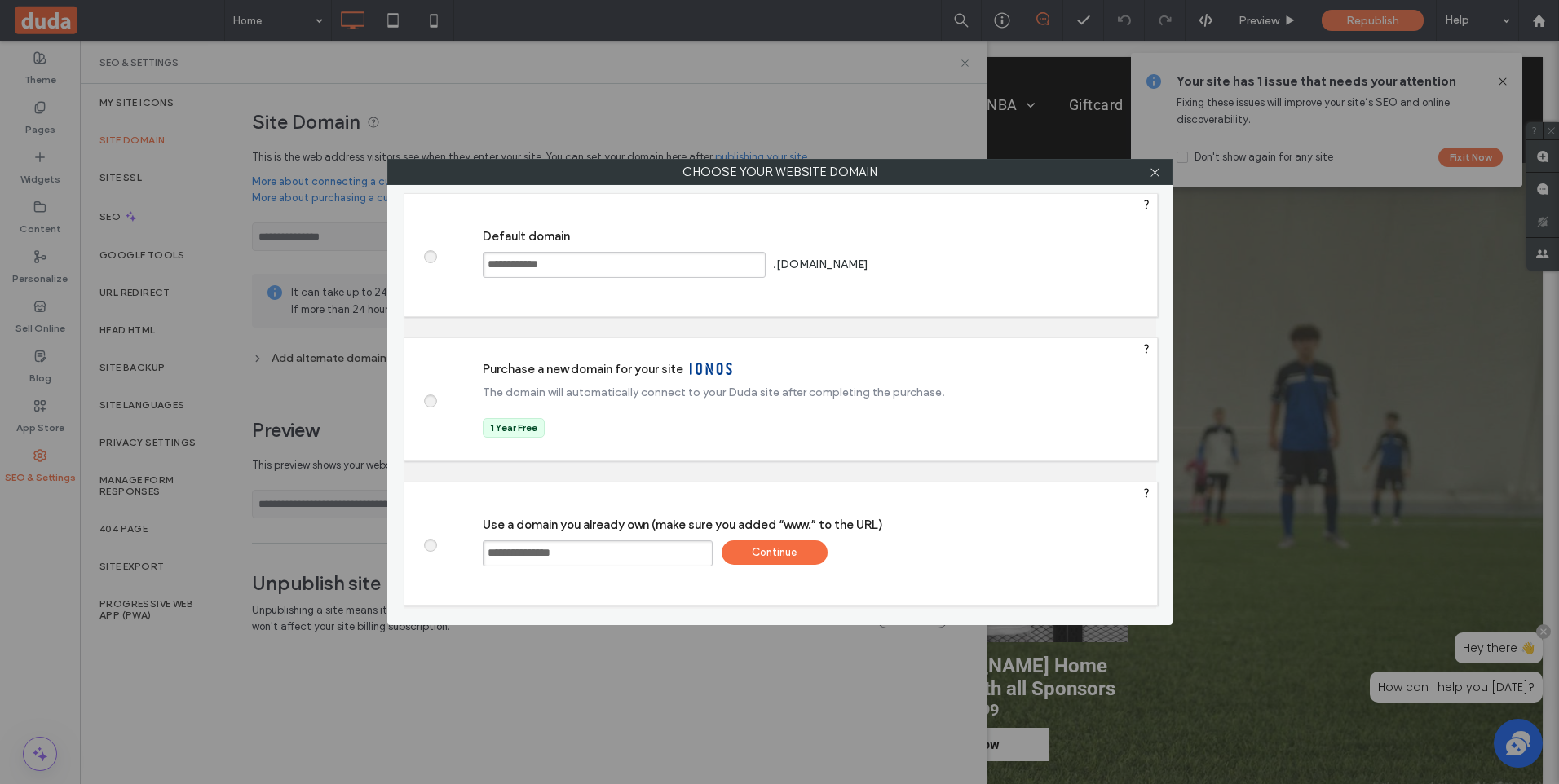
click at [632, 549] on input "**********" at bounding box center [597, 553] width 230 height 26
type input "**********"
click at [762, 548] on div "Continue" at bounding box center [774, 553] width 106 height 24
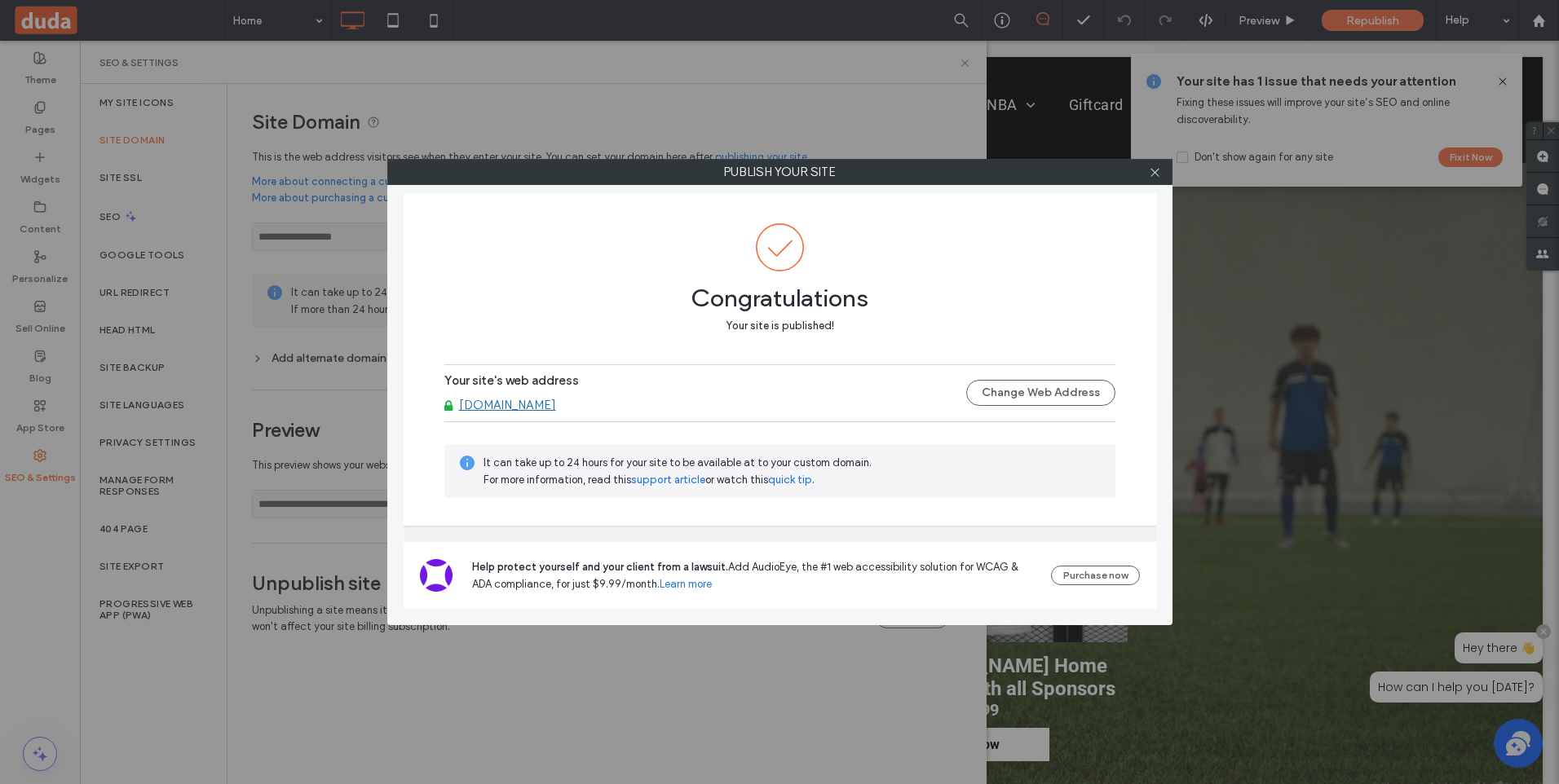
type input "**********"
click at [526, 404] on link "[DOMAIN_NAME]" at bounding box center [507, 405] width 97 height 14
click at [1033, 398] on button "Change Web Address" at bounding box center [1040, 393] width 150 height 26
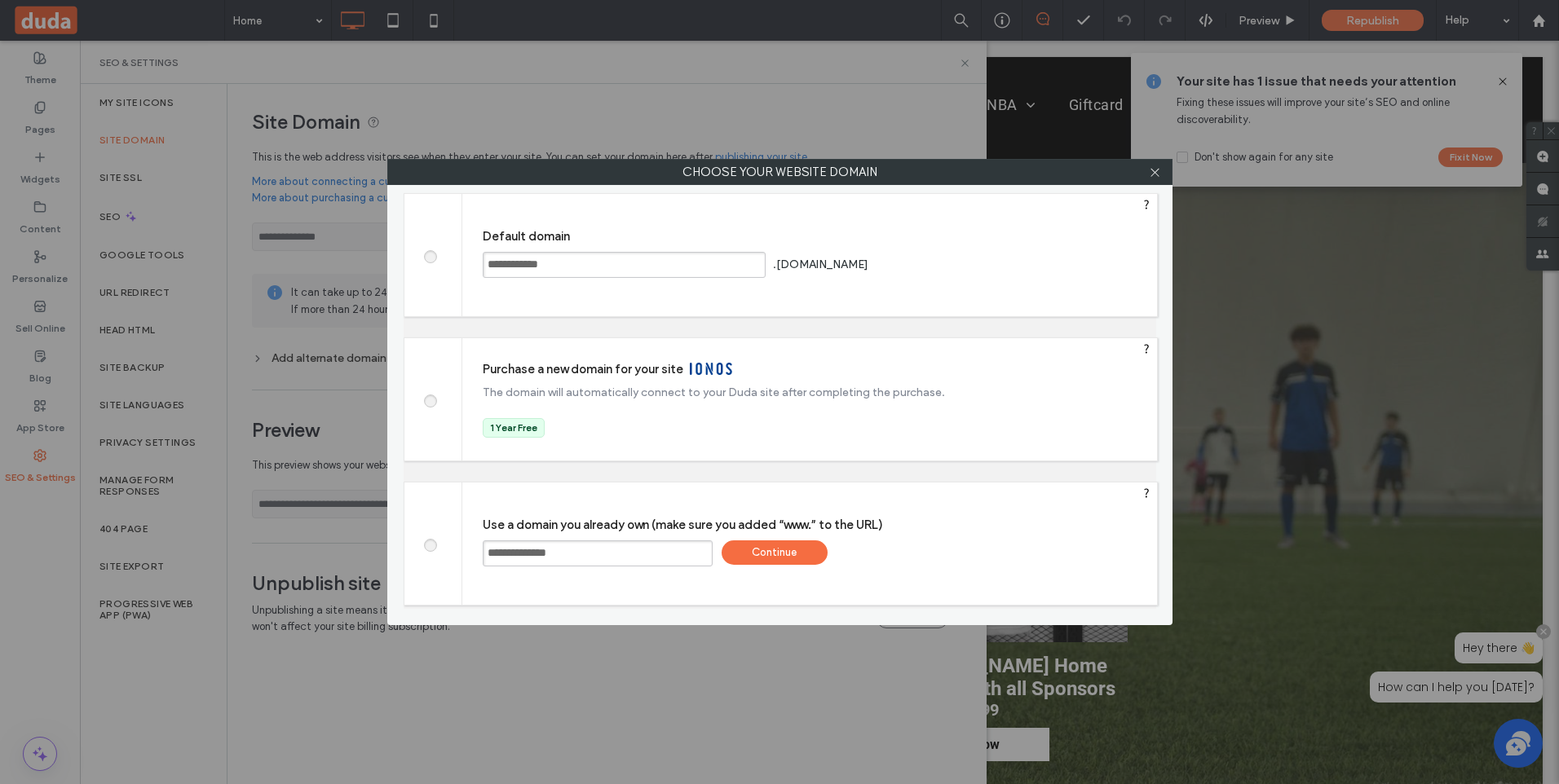
click at [484, 552] on input "**********" at bounding box center [597, 553] width 230 height 26
type input "**********"
click at [760, 551] on div "Continue" at bounding box center [774, 553] width 106 height 24
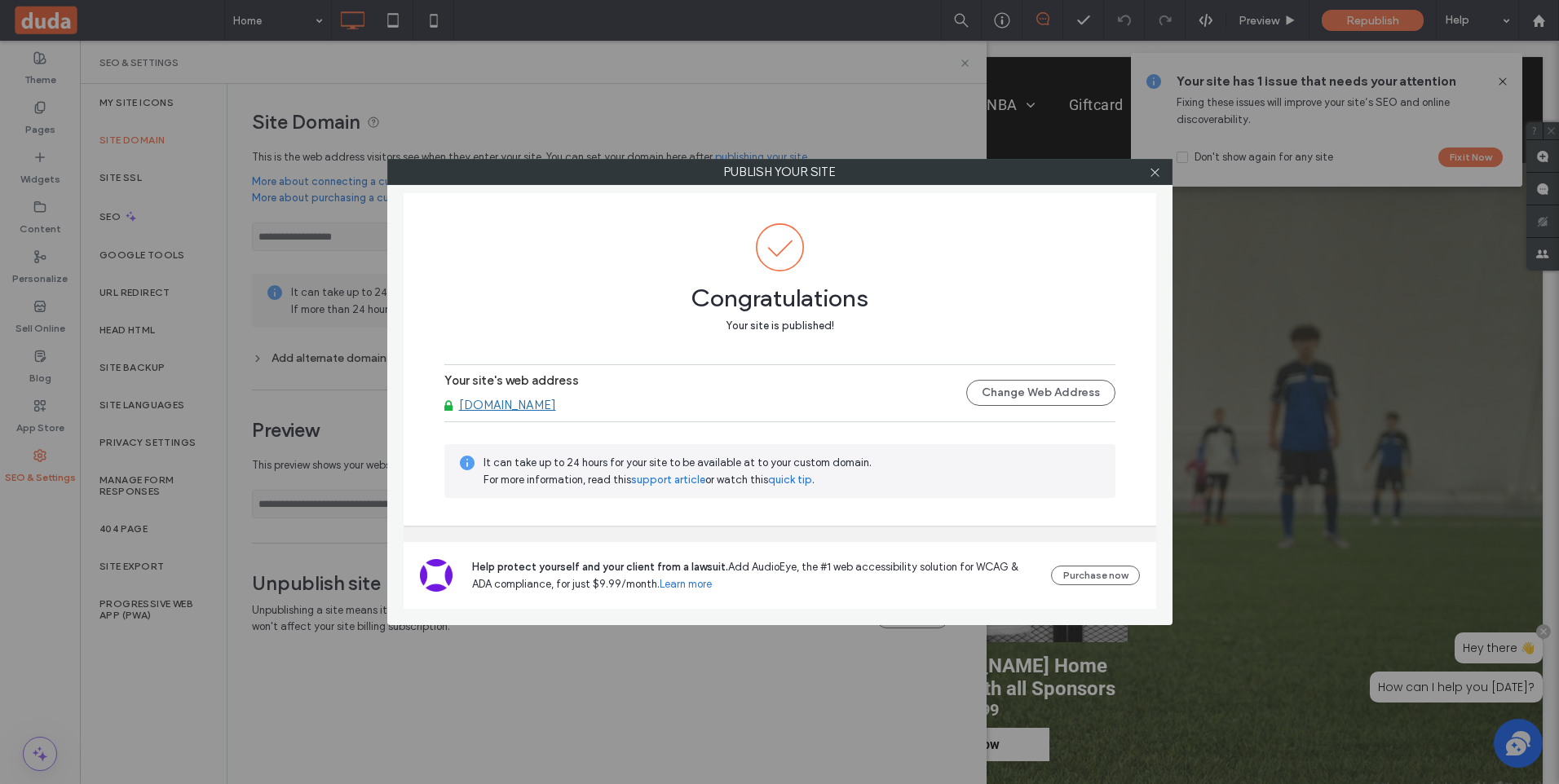
type input "**********"
click at [1155, 176] on icon at bounding box center [1155, 172] width 12 height 12
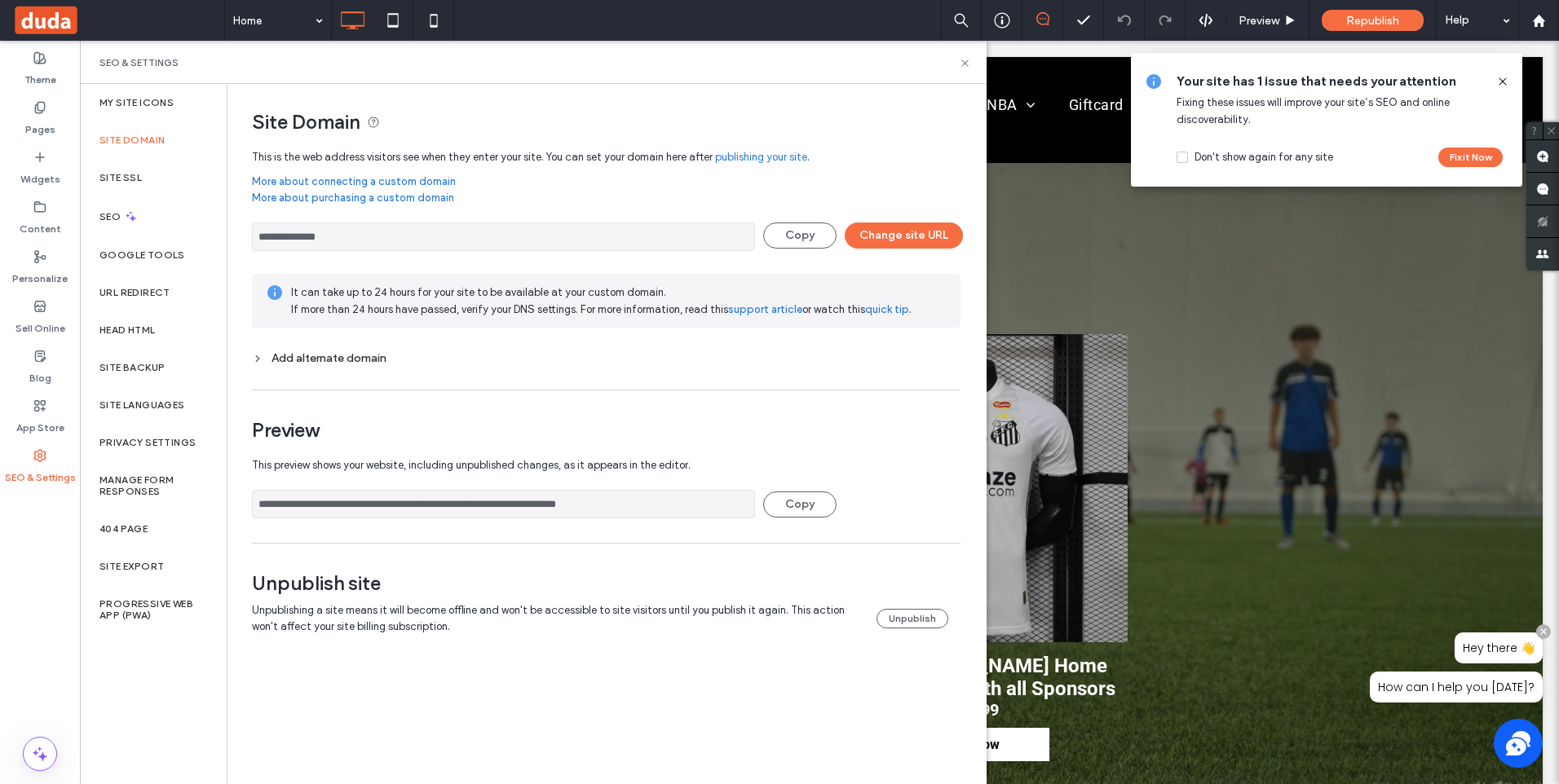
click at [1501, 77] on icon at bounding box center [1502, 81] width 13 height 13
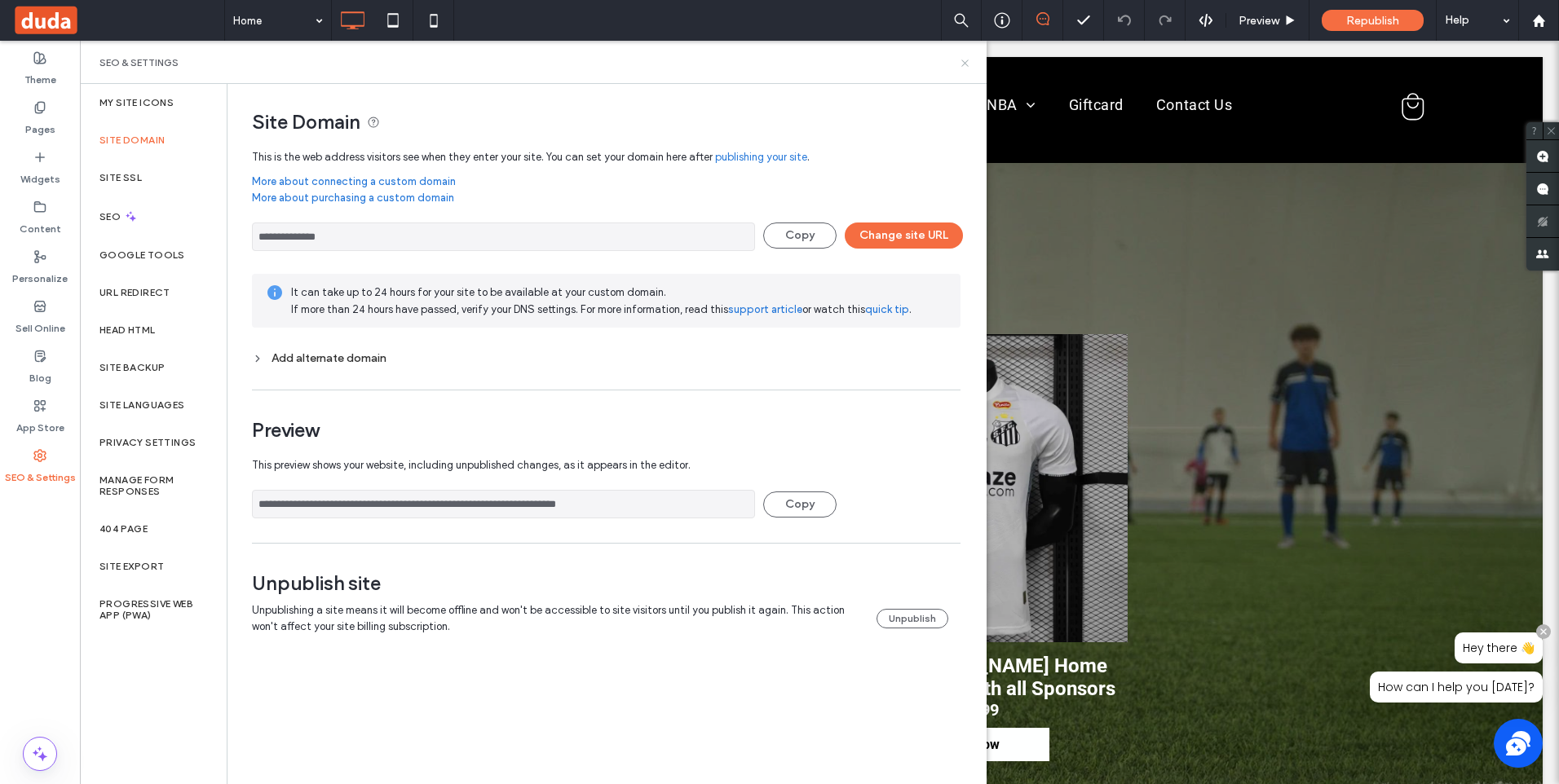
click at [965, 63] on use at bounding box center [965, 63] width 7 height 7
